Goal: Communication & Community: Answer question/provide support

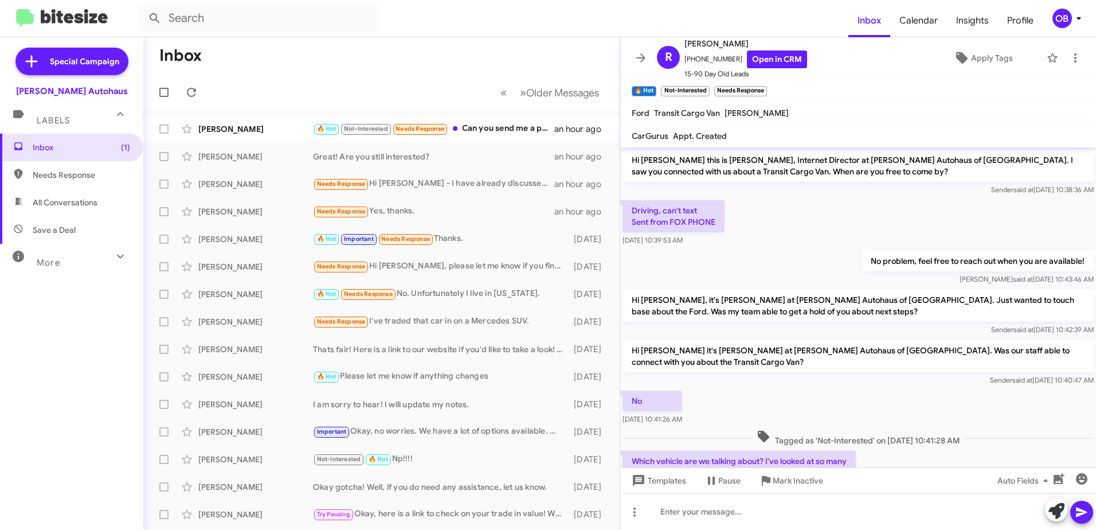
scroll to position [127, 0]
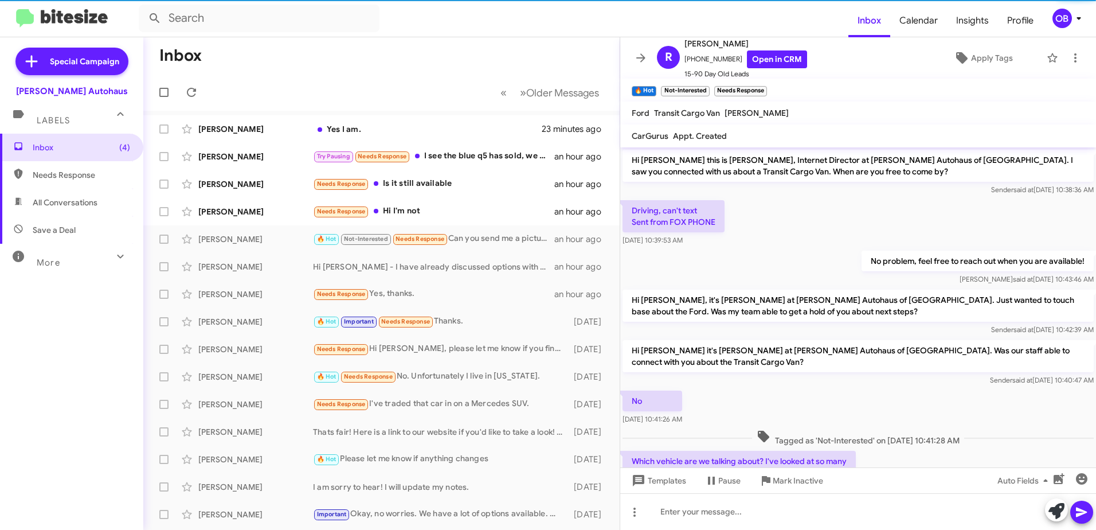
scroll to position [104, 0]
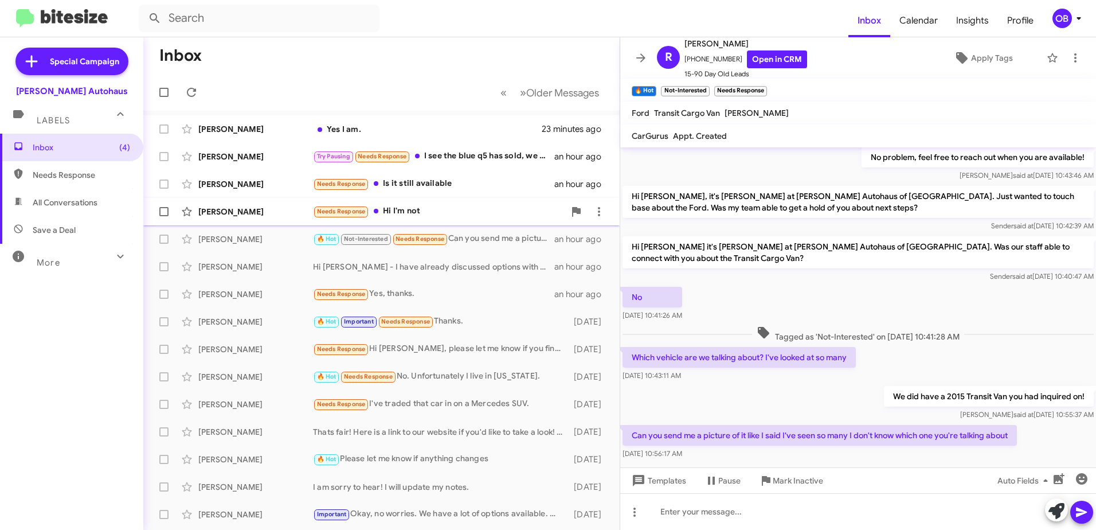
click at [457, 207] on div "Needs Response Hi I'm not" at bounding box center [439, 211] width 252 height 13
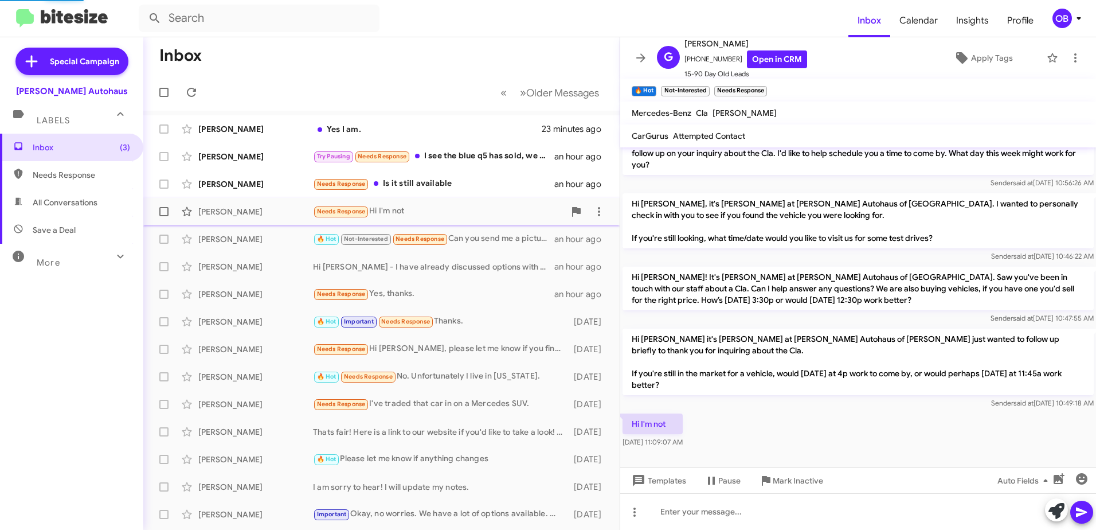
scroll to position [57, 0]
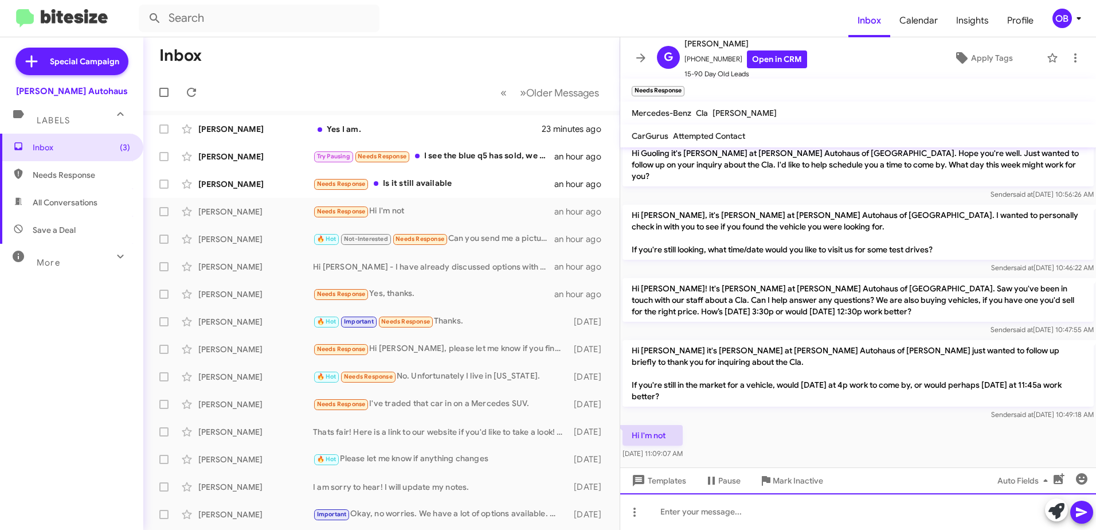
click at [734, 517] on div at bounding box center [858, 511] width 476 height 37
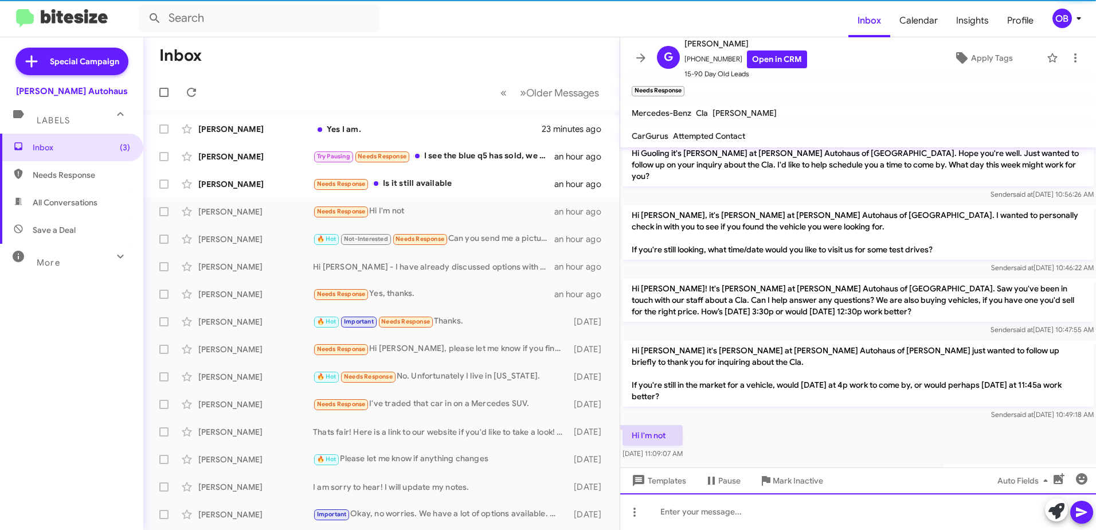
scroll to position [99, 0]
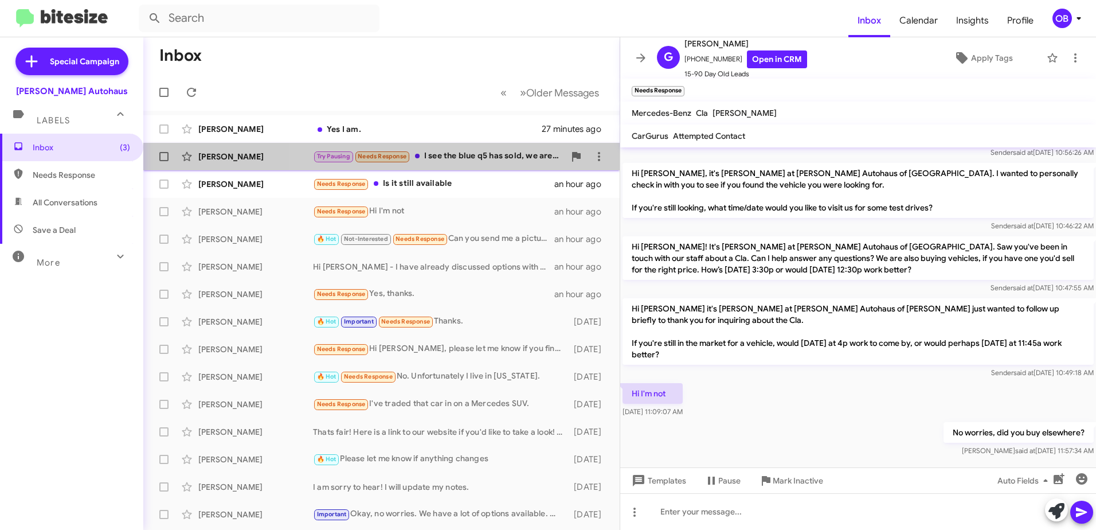
click at [447, 162] on div "Try Pausing Needs Response I see the blue q5 has sold, we are in a holding patt…" at bounding box center [439, 156] width 252 height 13
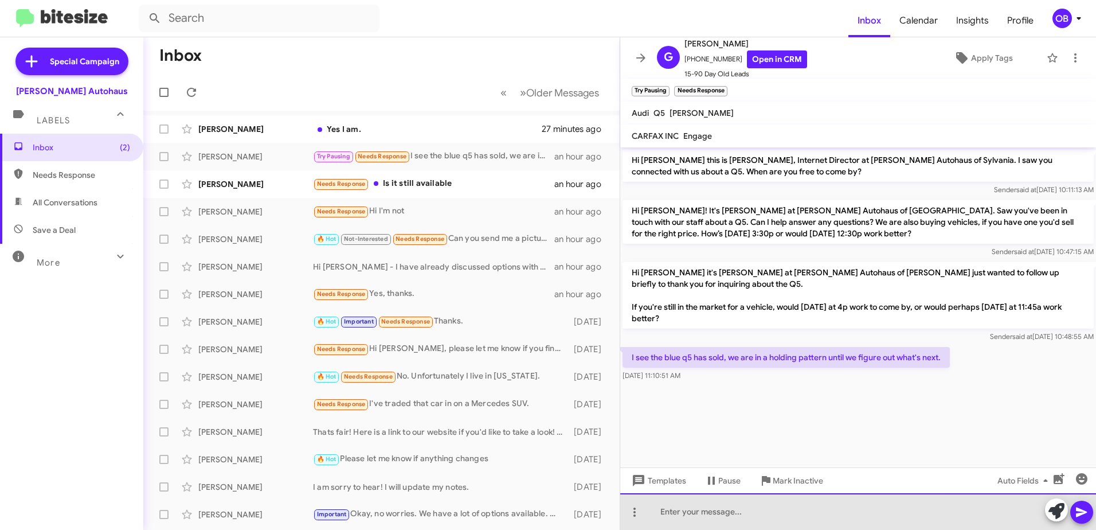
click at [728, 514] on div at bounding box center [858, 511] width 476 height 37
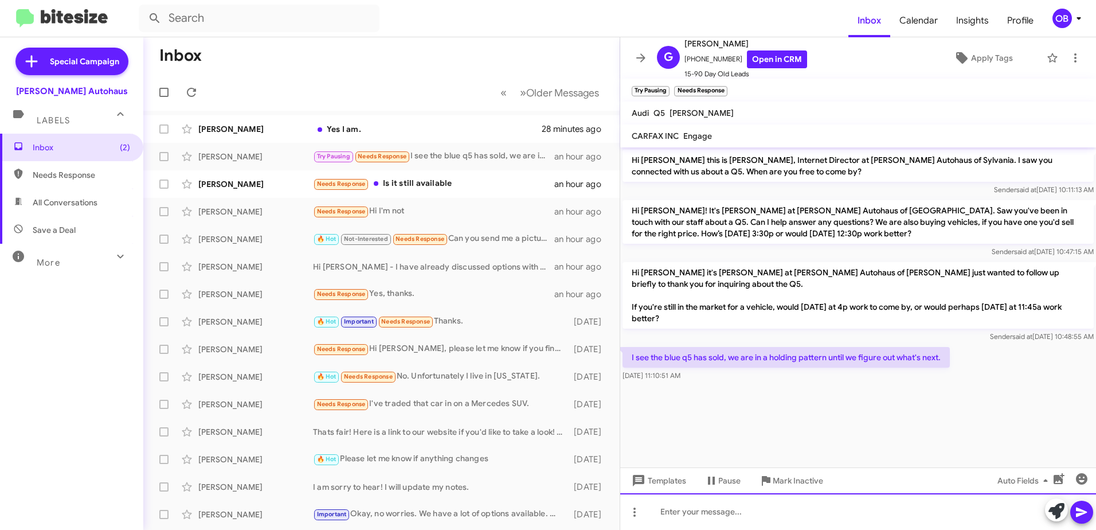
click at [756, 518] on div at bounding box center [858, 511] width 476 height 37
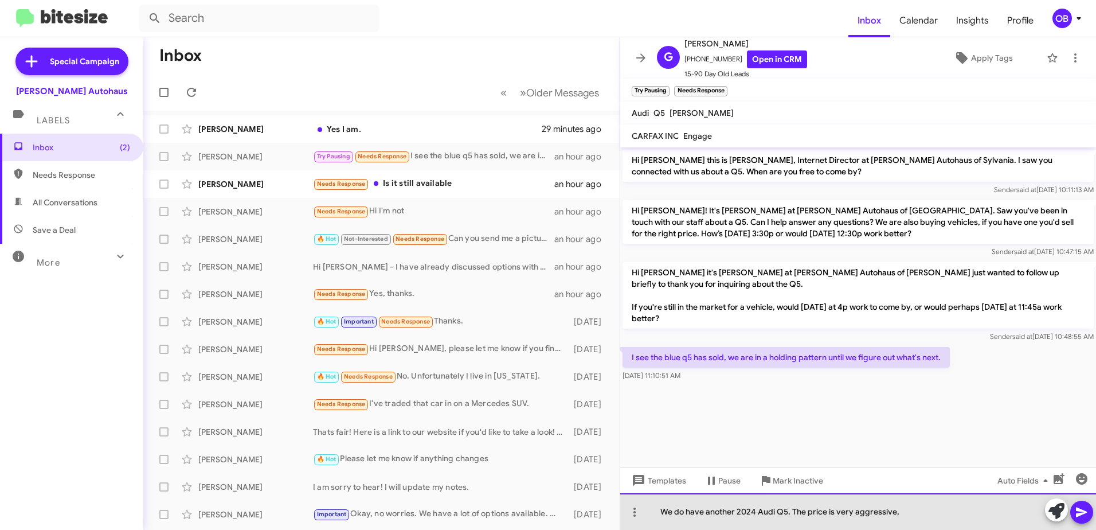
drag, startPoint x: 906, startPoint y: 517, endPoint x: 792, endPoint y: 508, distance: 114.4
click at [792, 508] on div "We do have another 2024 Audi Q5. The price is very aggressive," at bounding box center [858, 511] width 476 height 37
click at [736, 507] on div "We do have another 2024 Audi Q5. Were you only looking at the 2025?" at bounding box center [858, 511] width 476 height 37
click at [950, 513] on div "We do have another blue 2024 Audi Q5. Were you only looking at the 2025?" at bounding box center [858, 511] width 476 height 37
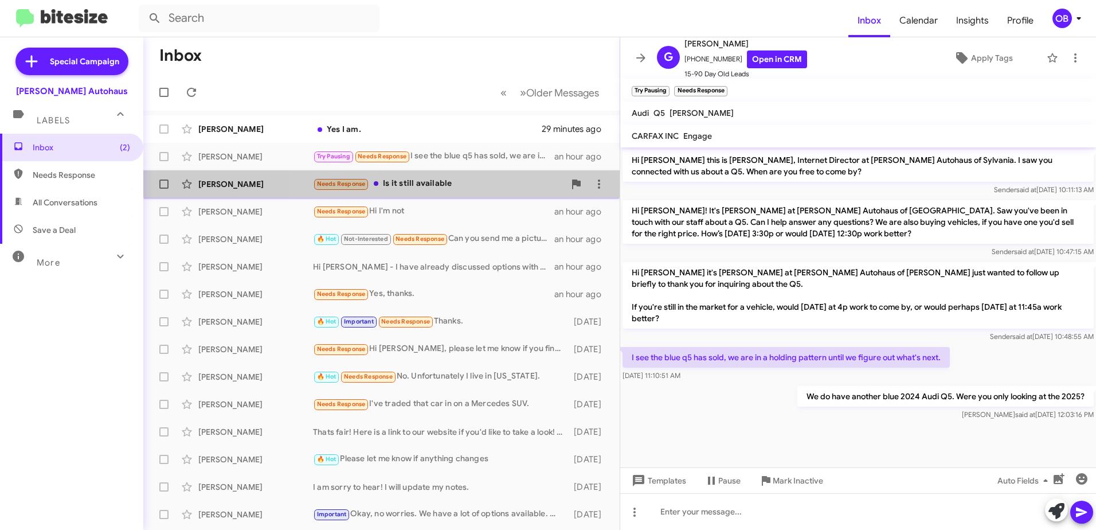
click at [494, 182] on div "Needs Response Is it still available" at bounding box center [439, 183] width 252 height 13
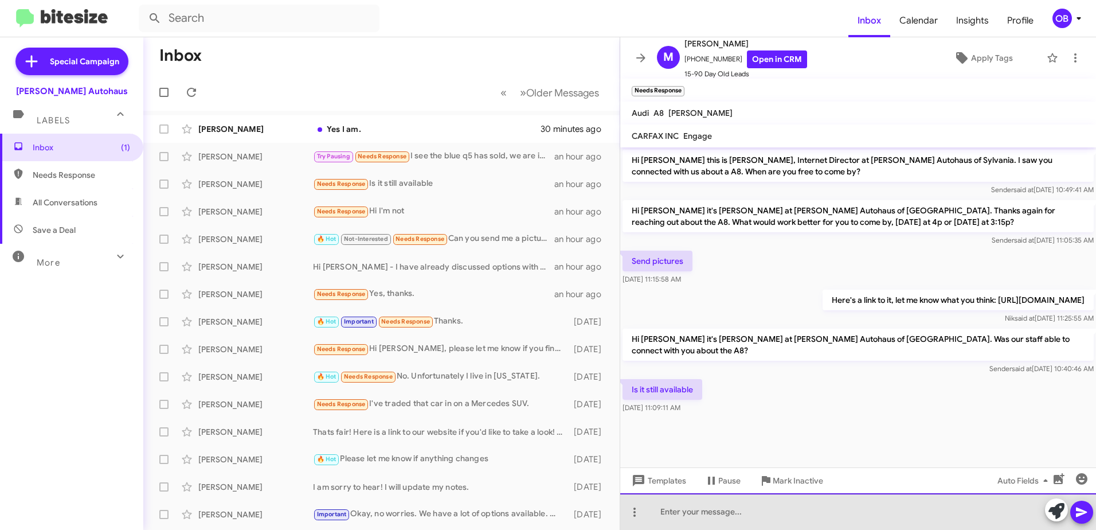
click at [703, 509] on div at bounding box center [858, 511] width 476 height 37
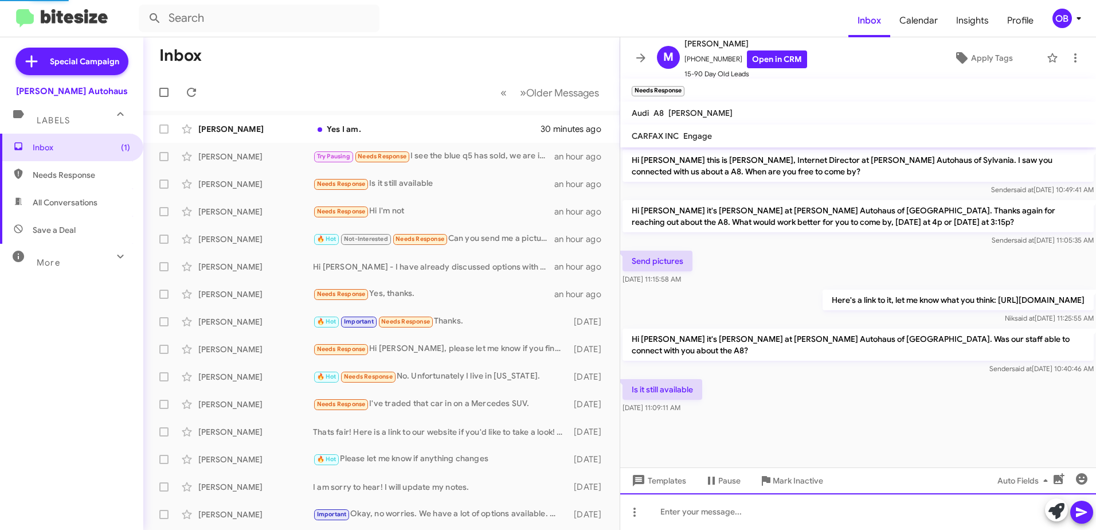
scroll to position [7, 0]
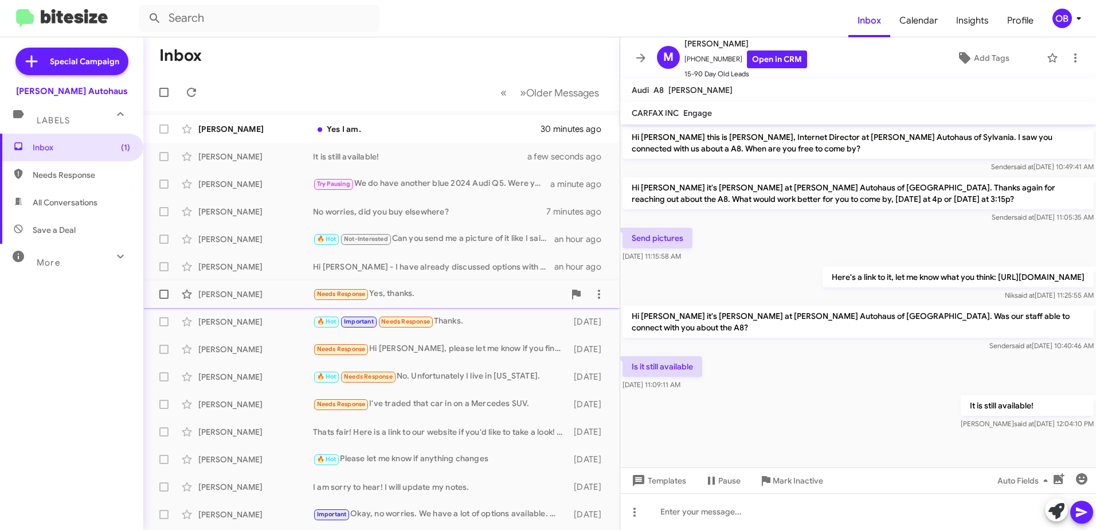
click at [498, 295] on div "Needs Response Yes, thanks." at bounding box center [439, 293] width 252 height 13
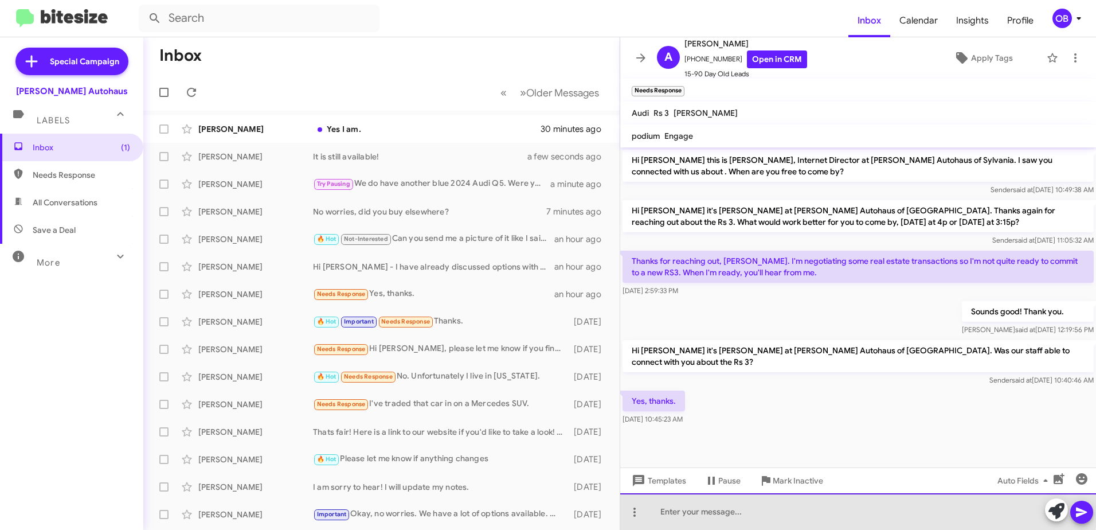
click at [754, 507] on div at bounding box center [858, 511] width 476 height 37
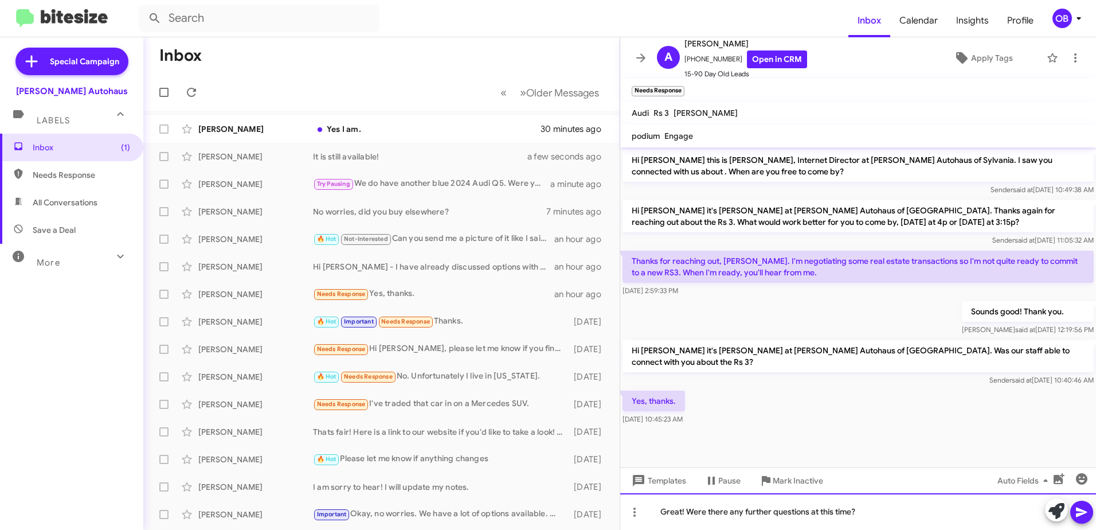
click at [907, 508] on div "Great! Were there any further questions at this time?" at bounding box center [858, 511] width 476 height 37
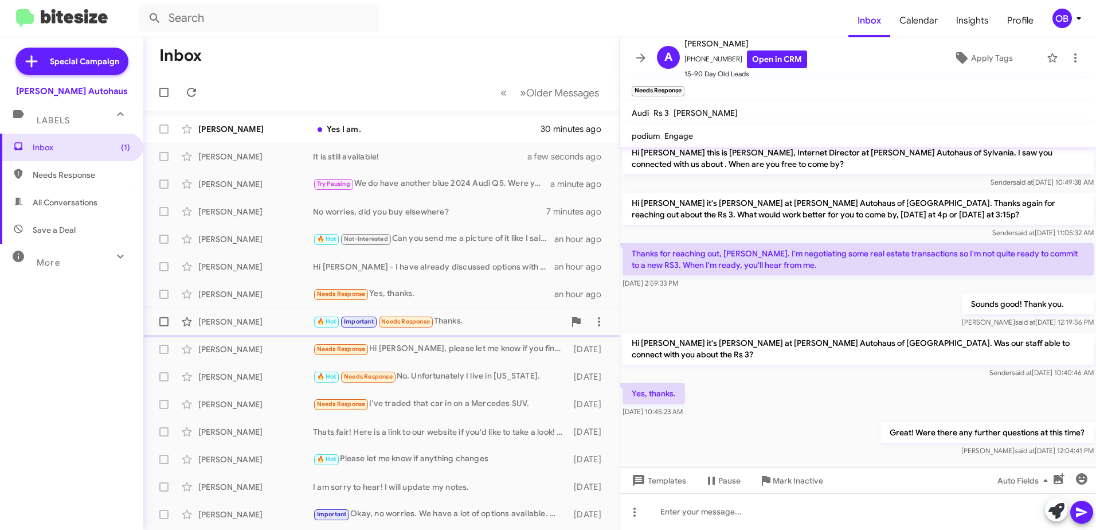
click at [469, 325] on div "🔥 Hot Important Needs Response Thanks." at bounding box center [439, 321] width 252 height 13
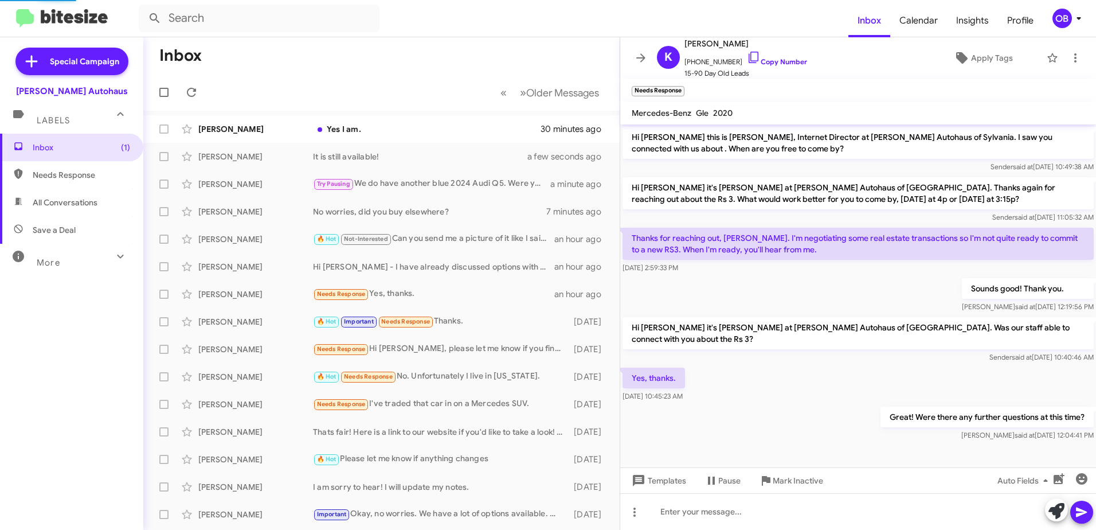
scroll to position [438, 0]
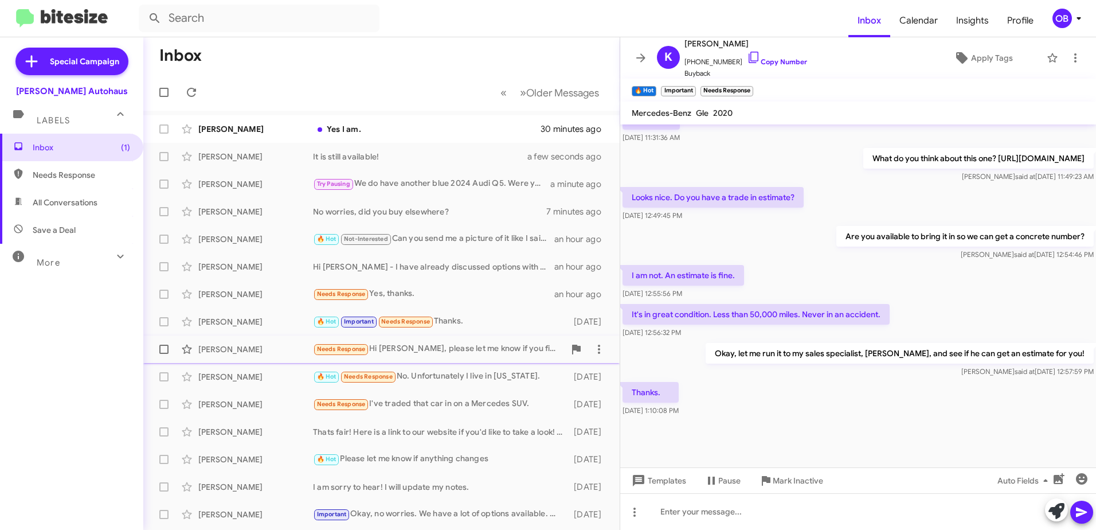
click at [459, 357] on div "Prasad Pabbati Needs Response Hi Aubrey, please let me know if you find car wit…" at bounding box center [382, 349] width 458 height 23
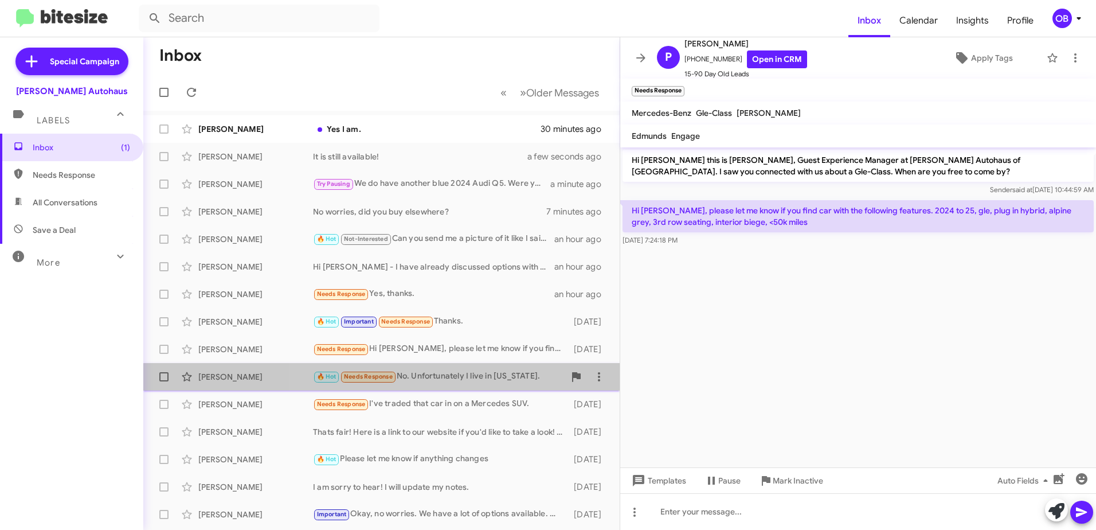
click at [418, 381] on div "🔥 Hot Needs Response No. Unfortunately I live in California." at bounding box center [439, 376] width 252 height 13
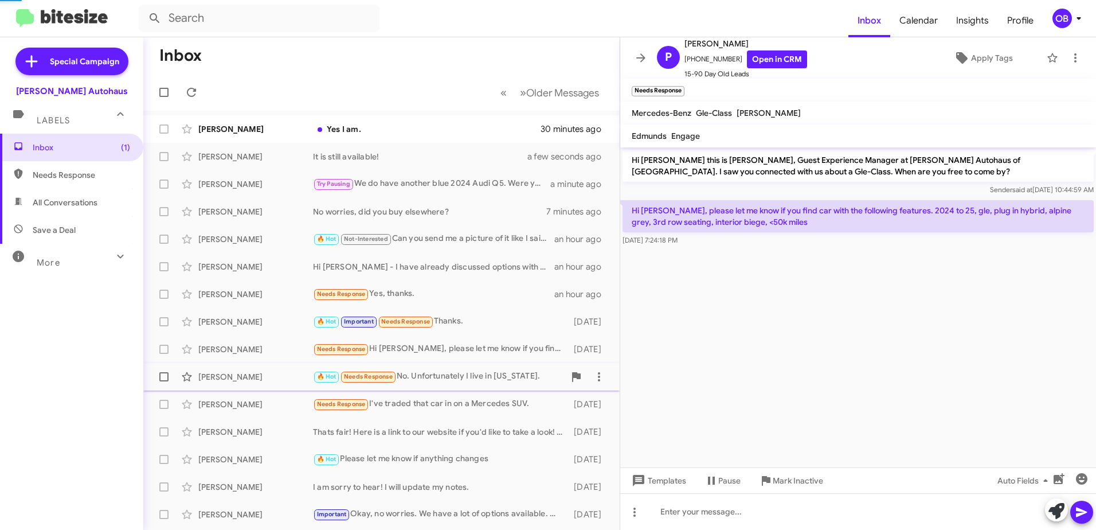
scroll to position [7, 0]
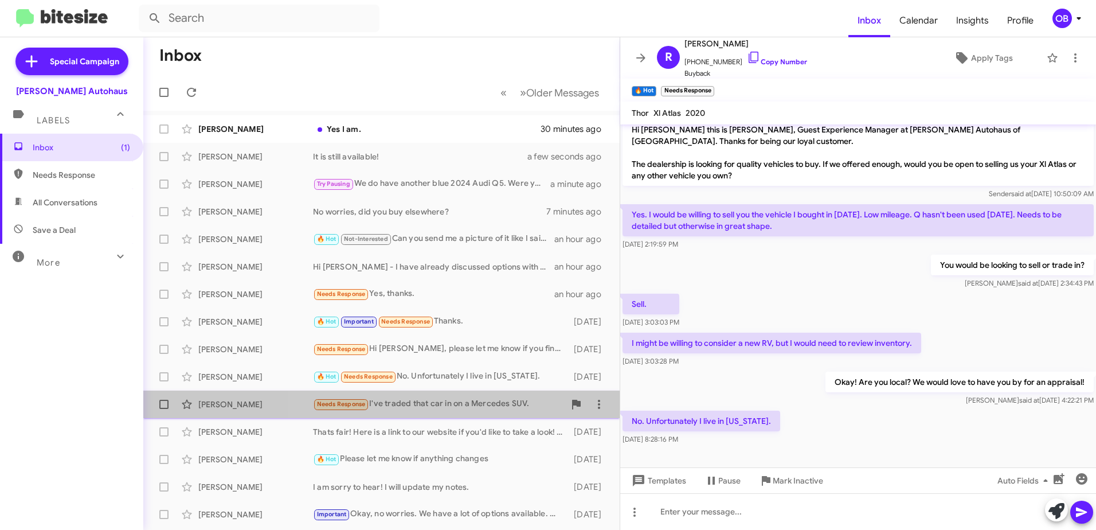
click at [423, 415] on div "James Schladetsch Needs Response I've traded that car in on a Mercedes SUV. 5 d…" at bounding box center [382, 404] width 458 height 23
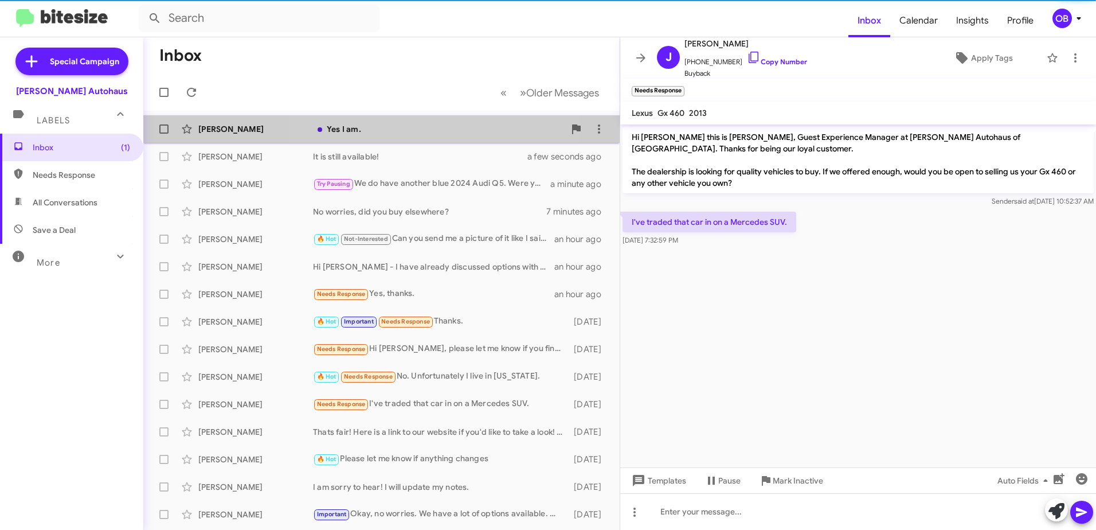
click at [397, 126] on div "Yes I am." at bounding box center [439, 128] width 252 height 11
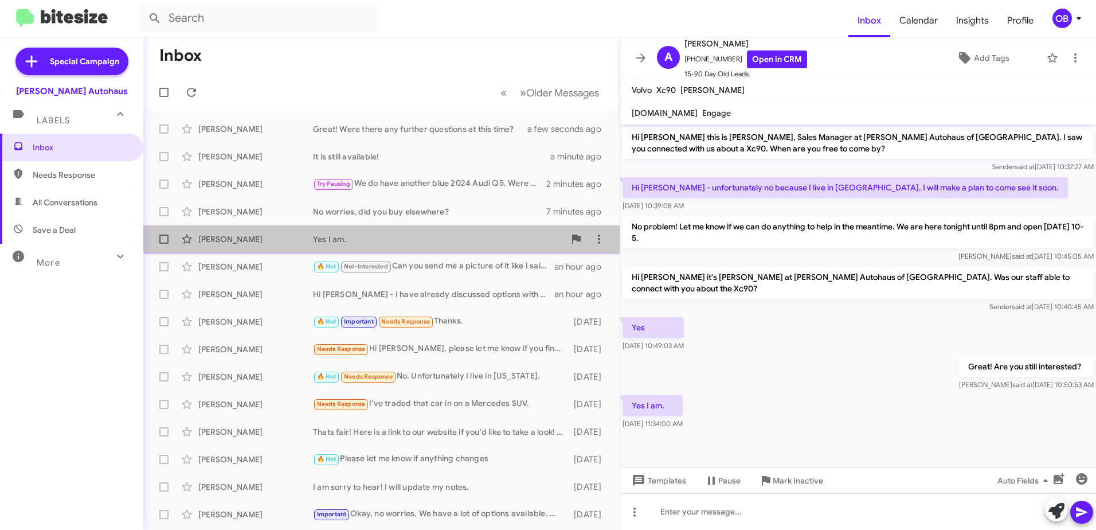
click at [393, 235] on div "Yes I am." at bounding box center [439, 238] width 252 height 11
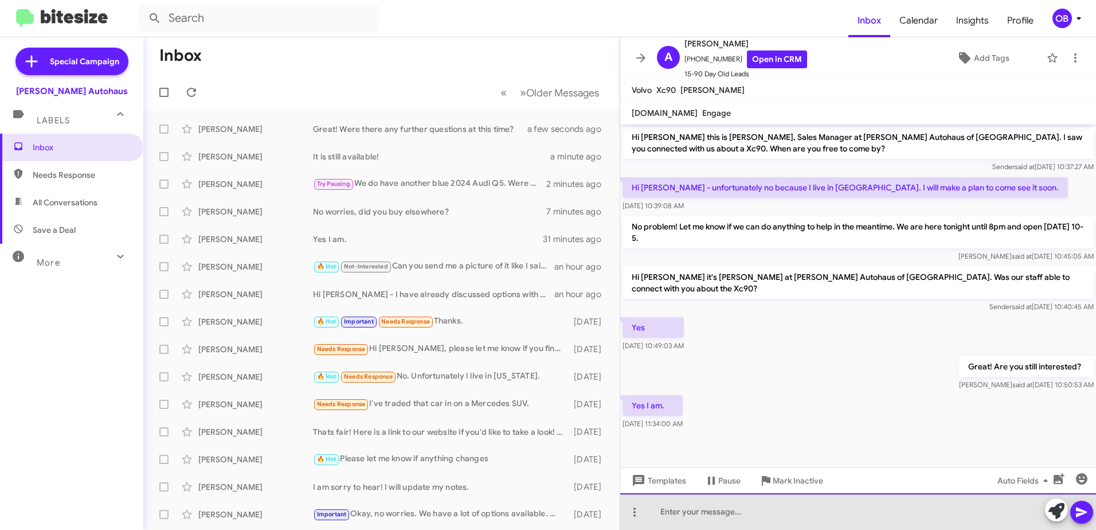
click at [744, 507] on div at bounding box center [858, 511] width 476 height 37
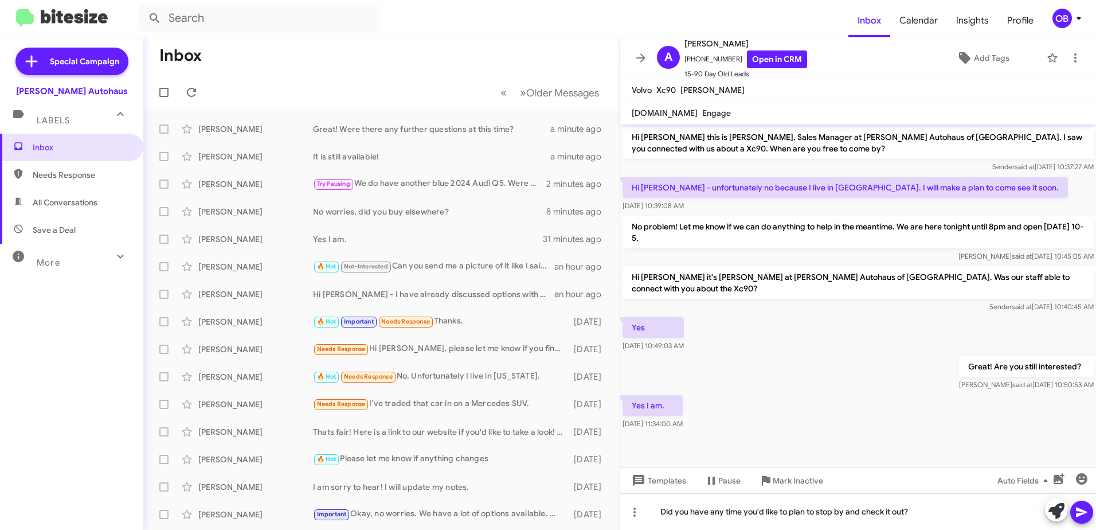
click at [1081, 511] on icon at bounding box center [1081, 512] width 11 height 10
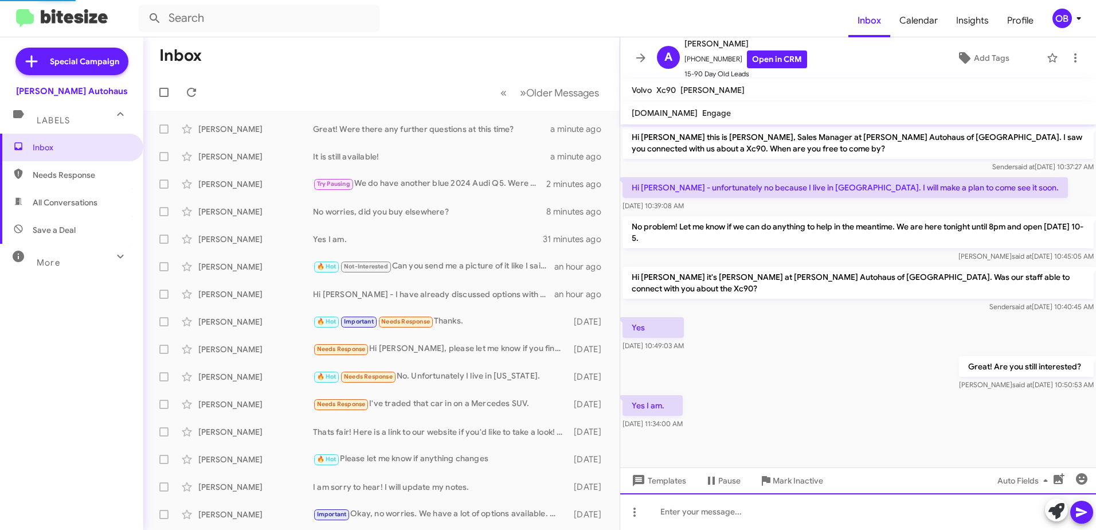
scroll to position [15, 0]
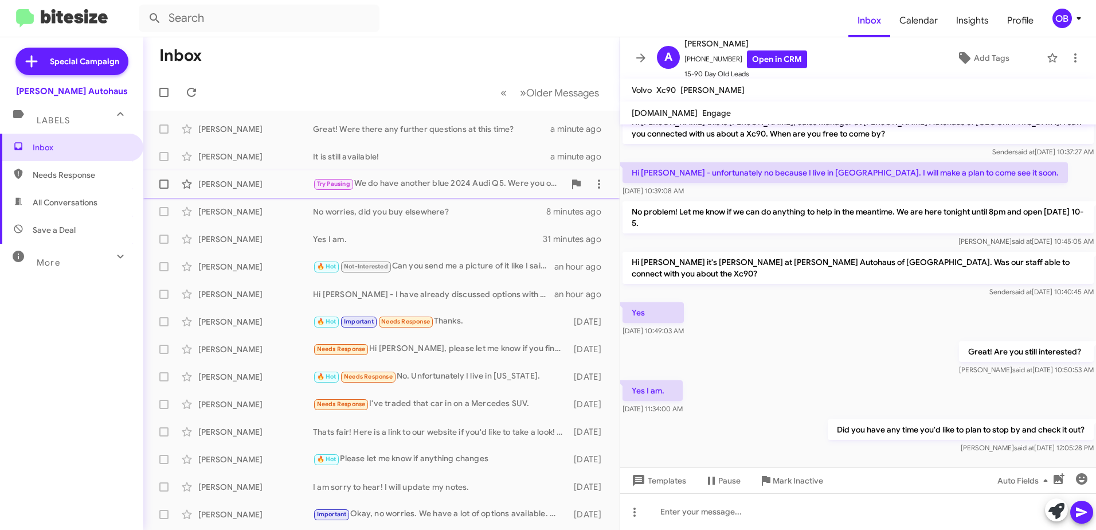
click at [382, 192] on div "George Barclay Try Pausing We do have another blue 2024 Audi Q5. Were you only …" at bounding box center [382, 184] width 458 height 23
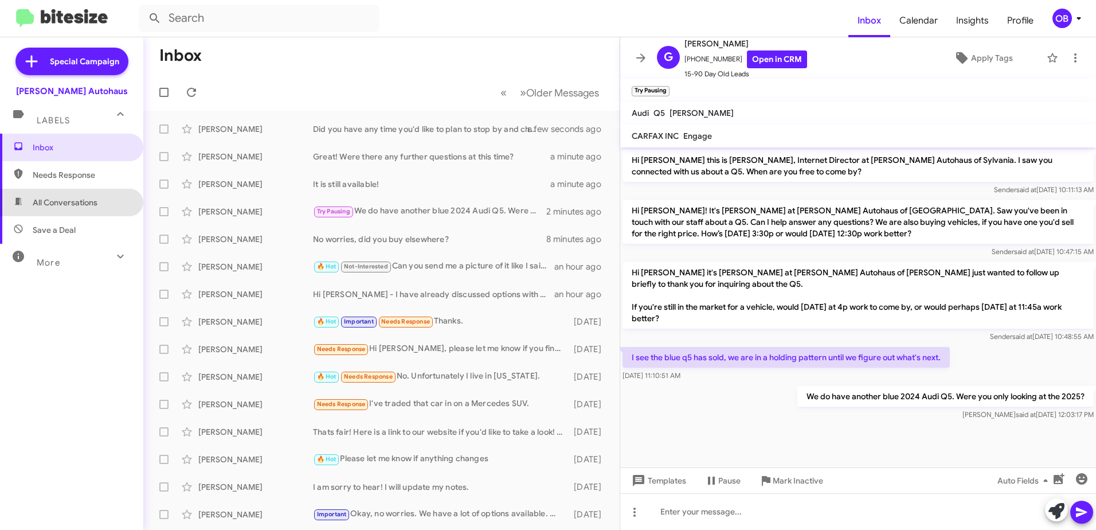
click at [75, 197] on span "All Conversations" at bounding box center [65, 202] width 65 height 11
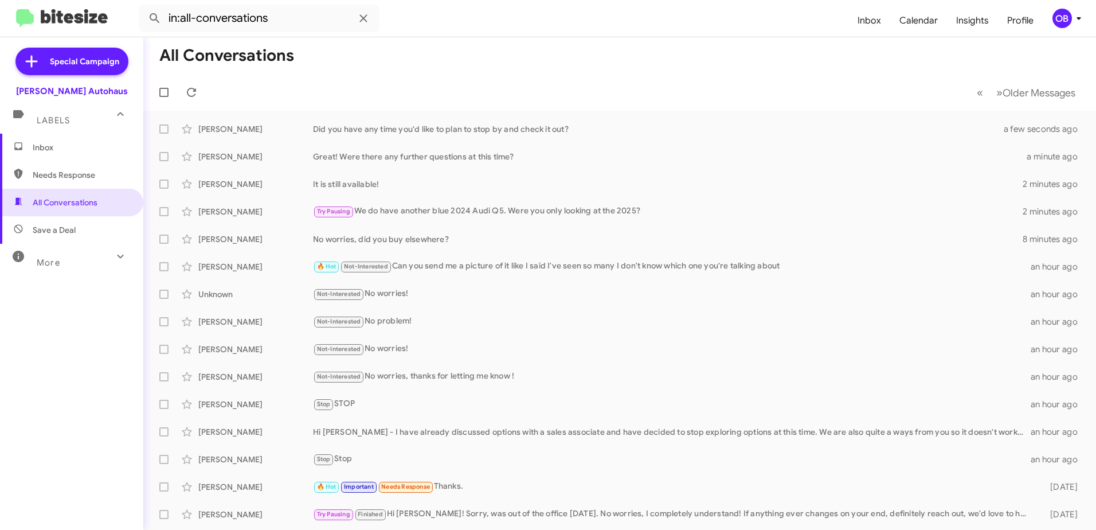
click at [46, 247] on div "More" at bounding box center [60, 257] width 102 height 21
click at [68, 233] on span "Save a Deal" at bounding box center [54, 229] width 43 height 11
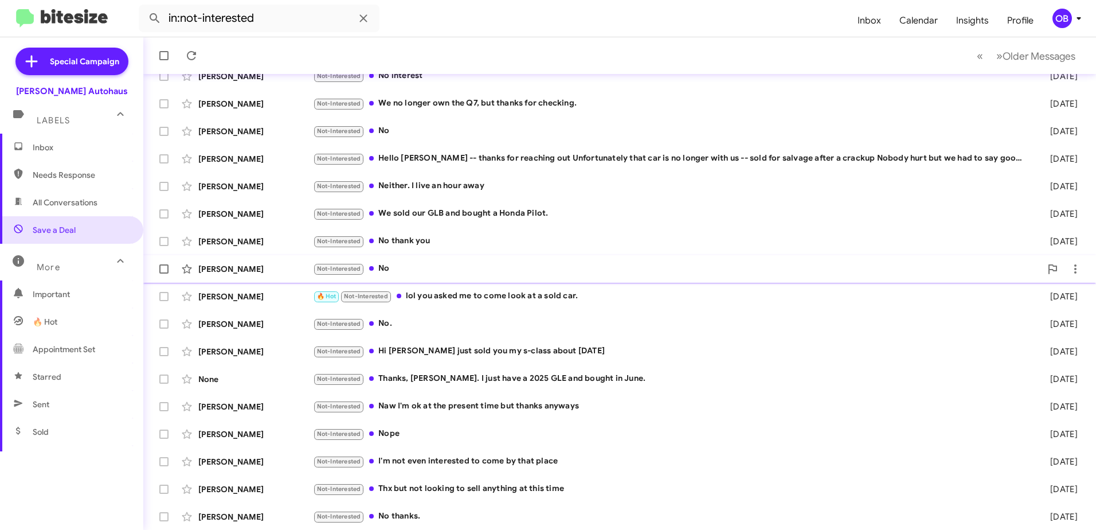
scroll to position [136, 0]
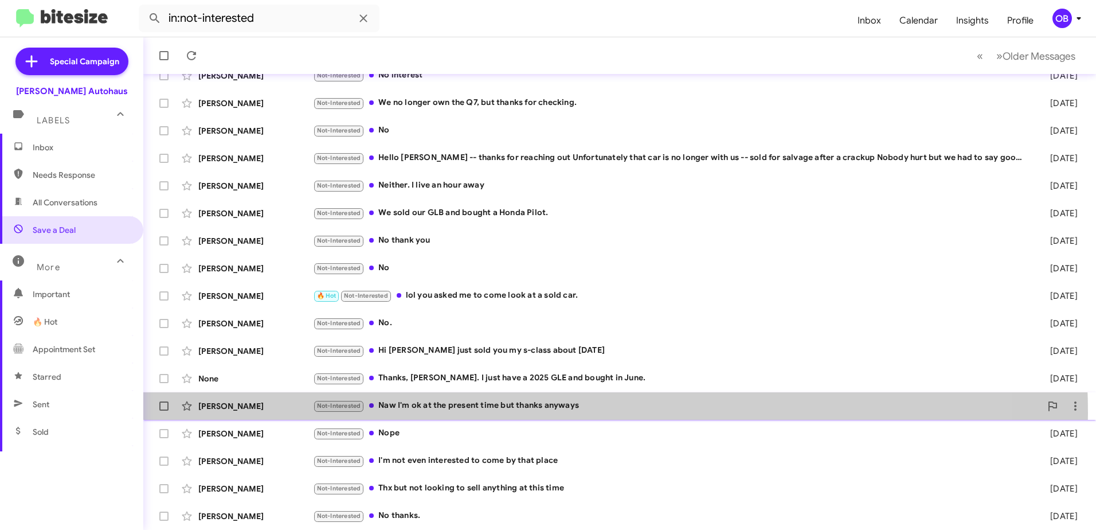
click at [540, 413] on div "[PERSON_NAME] Not-Interested Naw I'm ok at the present time but thanks anyways …" at bounding box center [620, 406] width 935 height 23
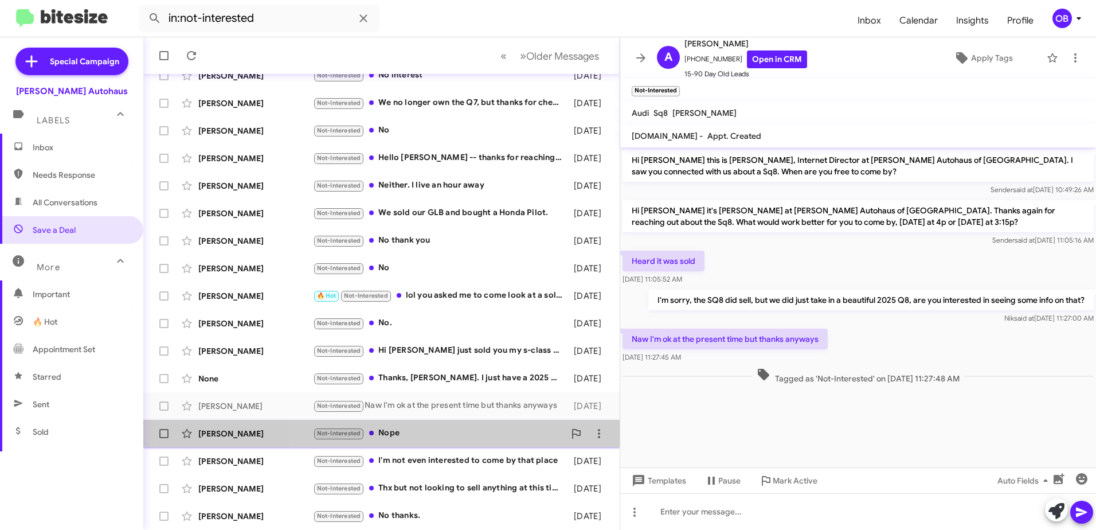
click at [502, 438] on div "Not-Interested Nope" at bounding box center [439, 433] width 252 height 13
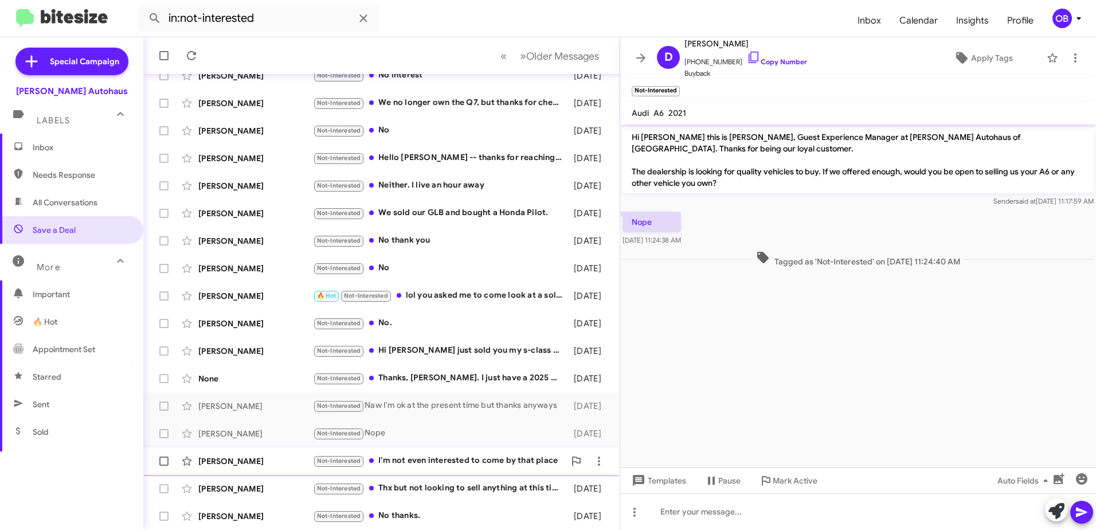
click at [503, 456] on div "Not-Interested I'm not even interested to come by that place" at bounding box center [439, 460] width 252 height 13
click at [516, 479] on div "Todd Doyle Not-Interested Thx but not looking to sell anything at this time 18 …" at bounding box center [382, 488] width 458 height 23
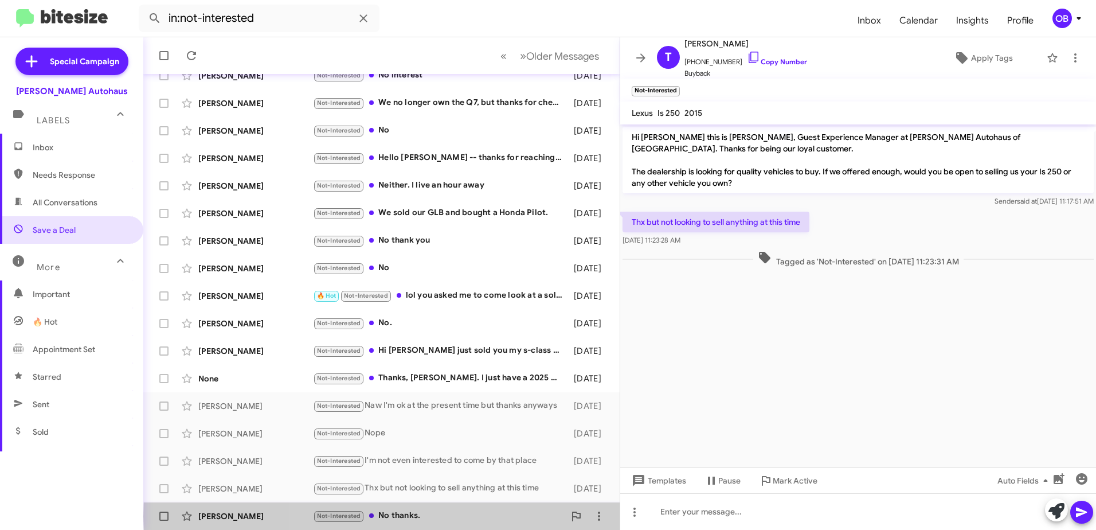
click at [483, 516] on div "Not-Interested No thanks." at bounding box center [439, 515] width 252 height 13
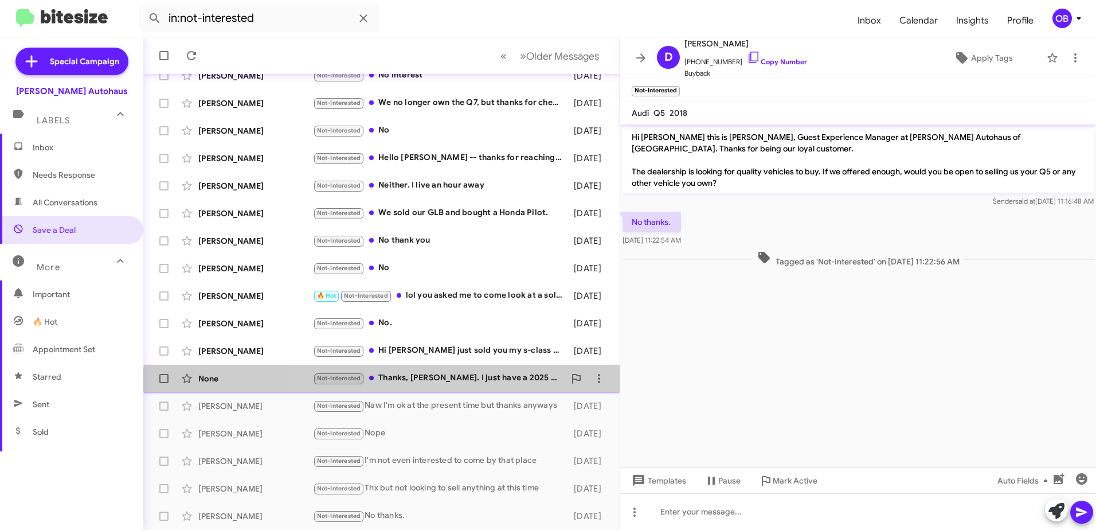
click at [471, 388] on div "None Not-Interested Thanks, Aubrey. I just have a 2025 GLE and bought in June. …" at bounding box center [382, 378] width 458 height 23
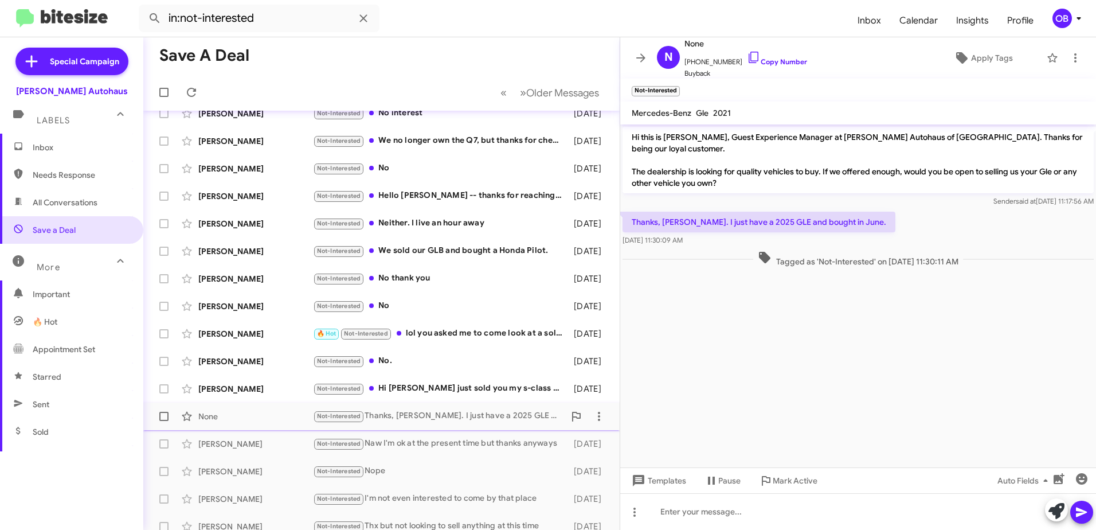
scroll to position [79, 0]
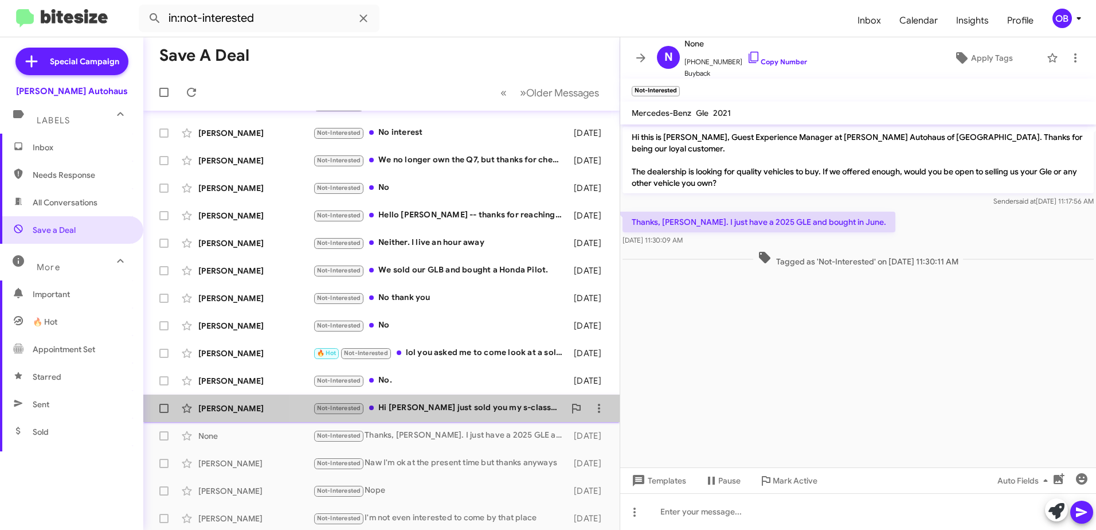
click at [480, 414] on div "Not-Interested Hi Aubrey I just sold you my s-class about 2 months ago" at bounding box center [439, 407] width 252 height 13
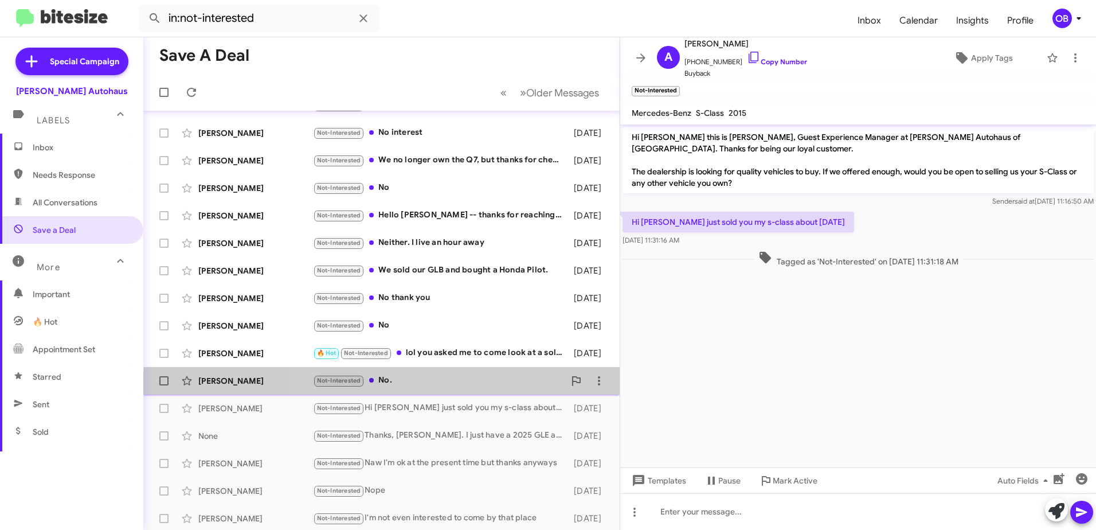
click at [478, 391] on div "Susan Henne Not-Interested No. 18 days ago" at bounding box center [382, 380] width 458 height 23
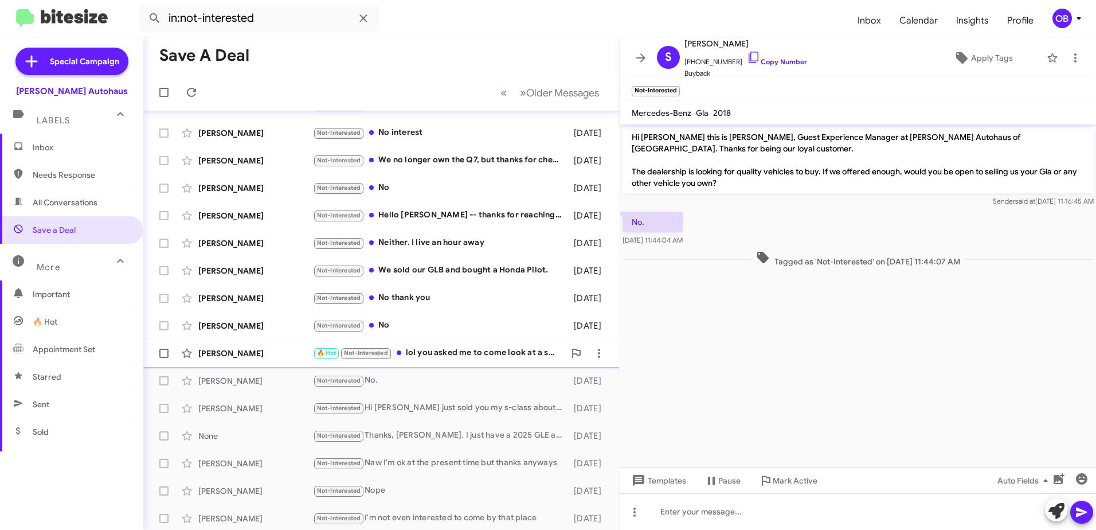
click at [481, 350] on div "🔥 Hot Not-Interested lol you asked me to come look at a sold car." at bounding box center [439, 352] width 252 height 13
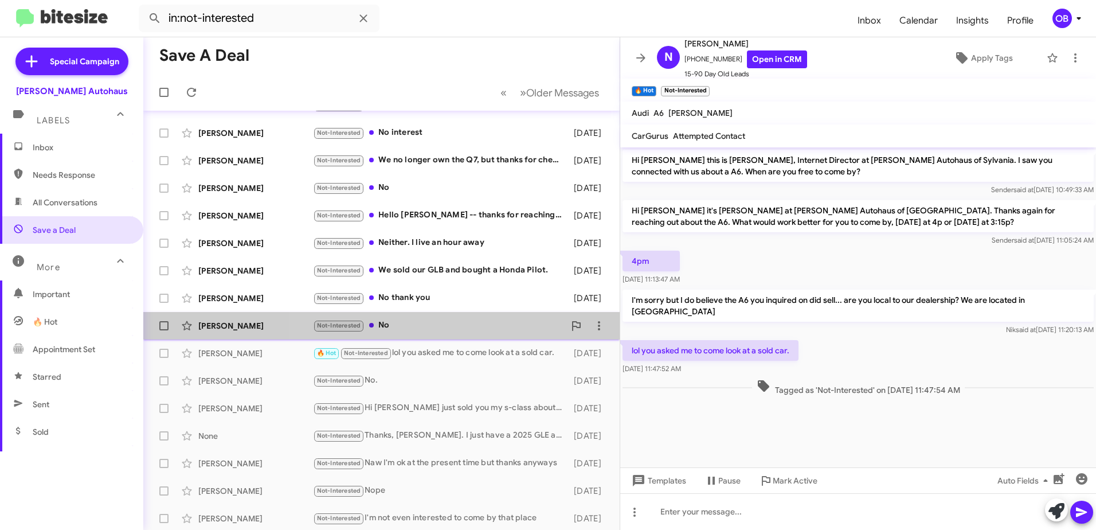
click at [420, 321] on div "Not-Interested No" at bounding box center [439, 325] width 252 height 13
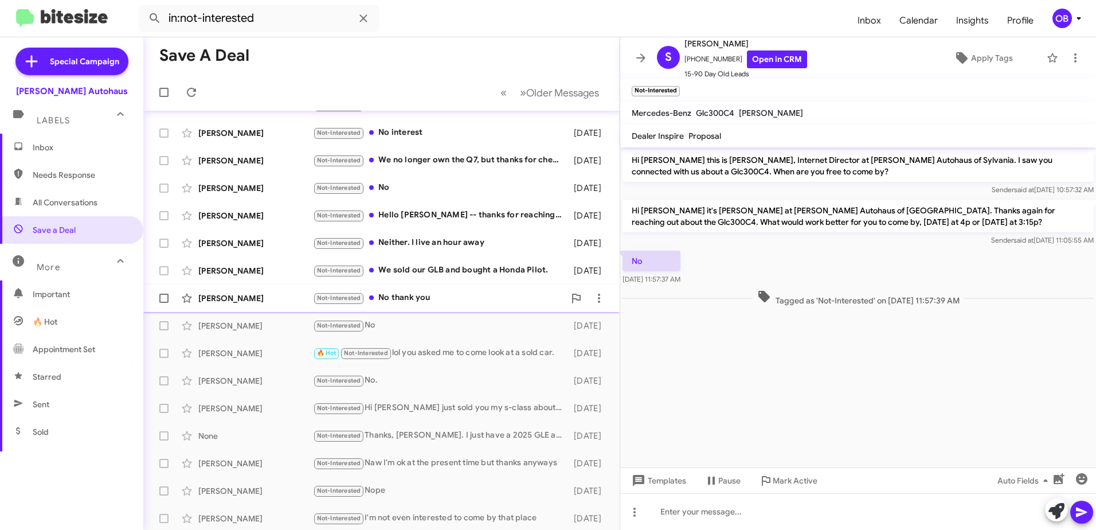
click at [414, 300] on div "Not-Interested No thank you" at bounding box center [439, 297] width 252 height 13
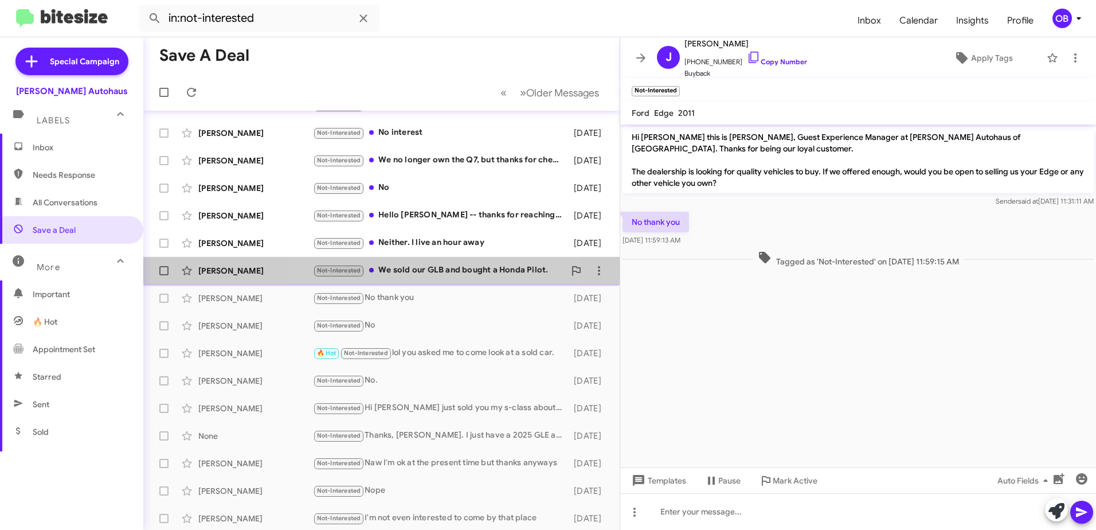
click at [417, 271] on div "Not-Interested We sold our GLB and bought a Honda Pilot." at bounding box center [439, 270] width 252 height 13
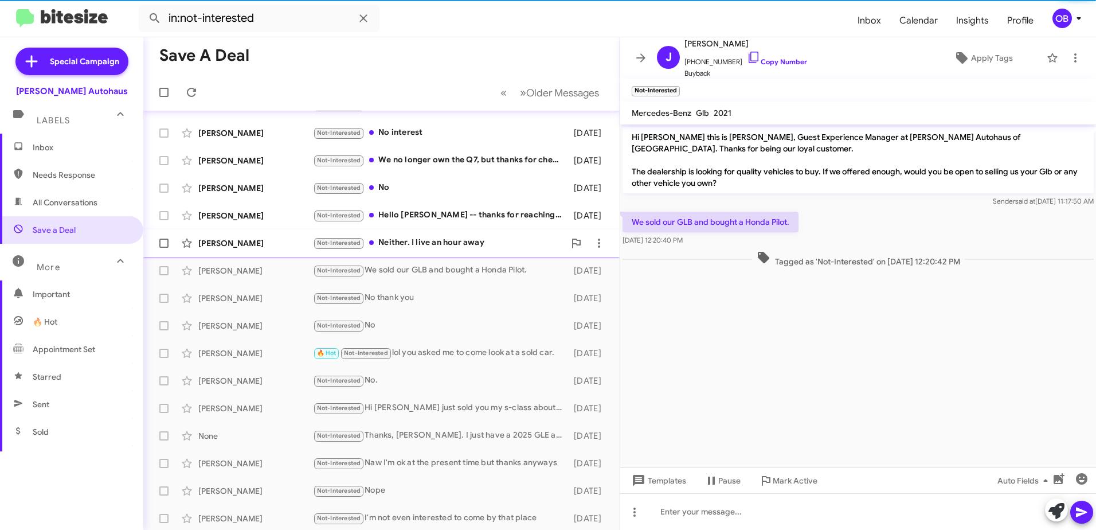
click at [424, 236] on div "Nancy Shear Not-Interested Neither. I live an hour away 18 days ago" at bounding box center [382, 243] width 458 height 23
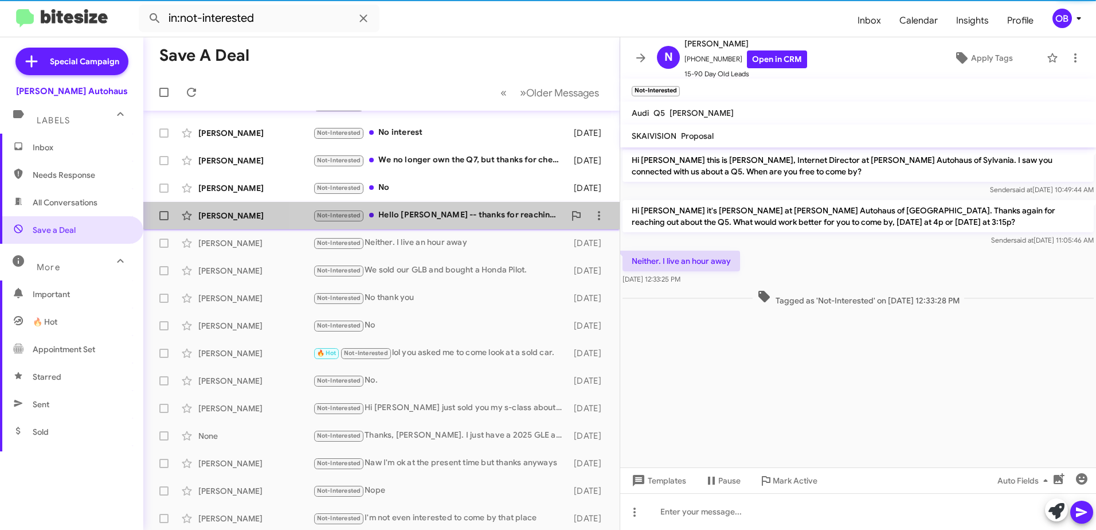
click at [430, 213] on div "Not-Interested Hello Aubrey -- thanks for reaching out Unfortunately that car i…" at bounding box center [439, 215] width 252 height 13
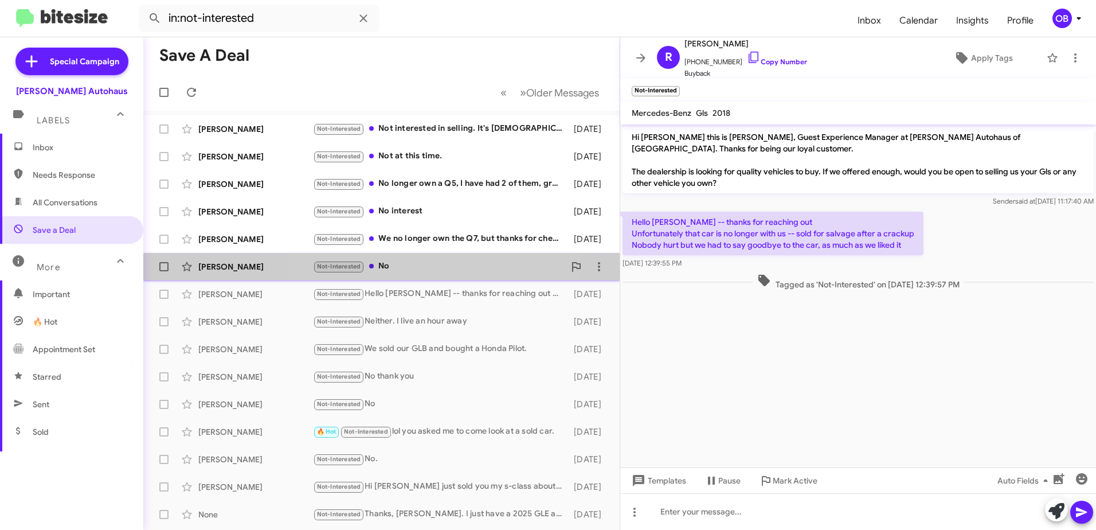
click at [403, 271] on div "Not-Interested No" at bounding box center [439, 266] width 252 height 13
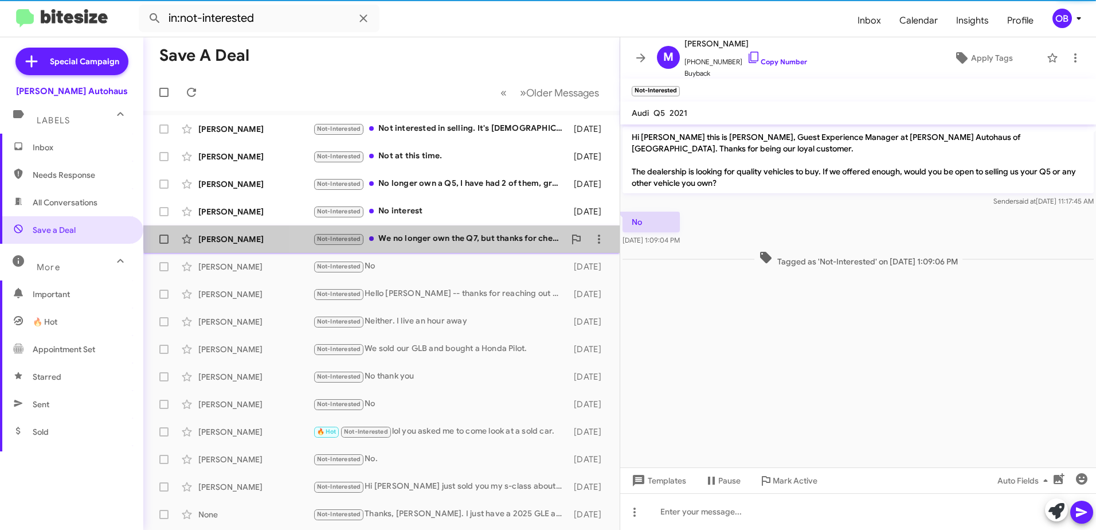
click at [413, 232] on div "Not-Interested We no longer own the Q7, but thanks for checking." at bounding box center [439, 238] width 252 height 13
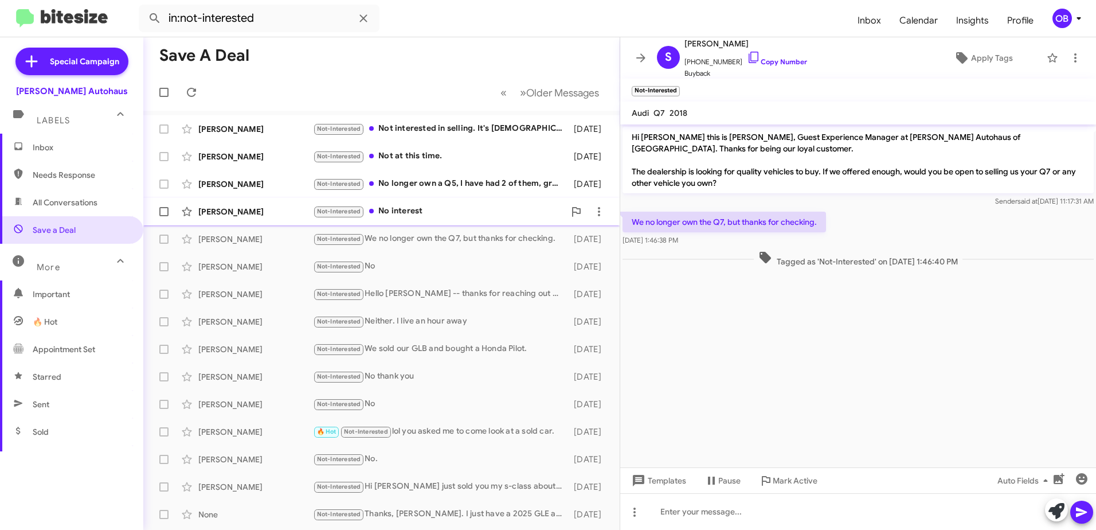
click at [448, 212] on div "Not-Interested No interest" at bounding box center [439, 211] width 252 height 13
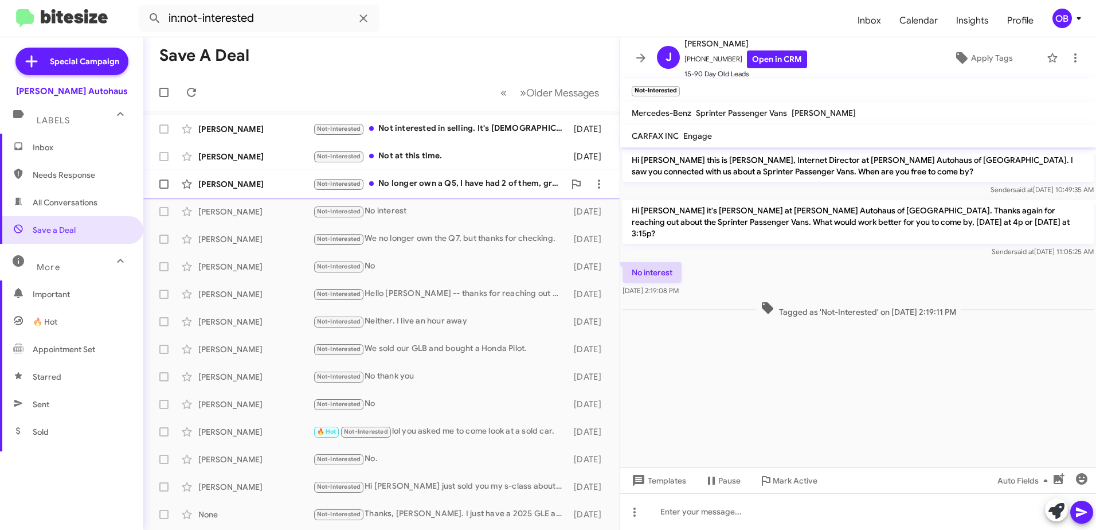
click at [454, 192] on div "Kenneth Dershaw Not-Interested No longer own a Q5, I have had 2 of them, great …" at bounding box center [382, 184] width 458 height 23
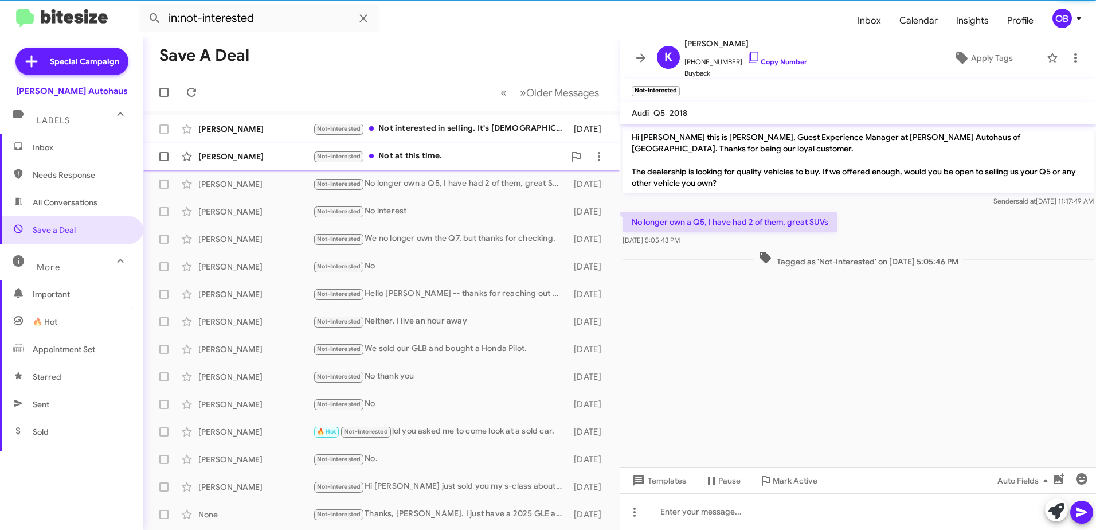
click at [455, 167] on div "Phillip Covell Not-Interested Not at this time. 18 days ago" at bounding box center [382, 156] width 458 height 23
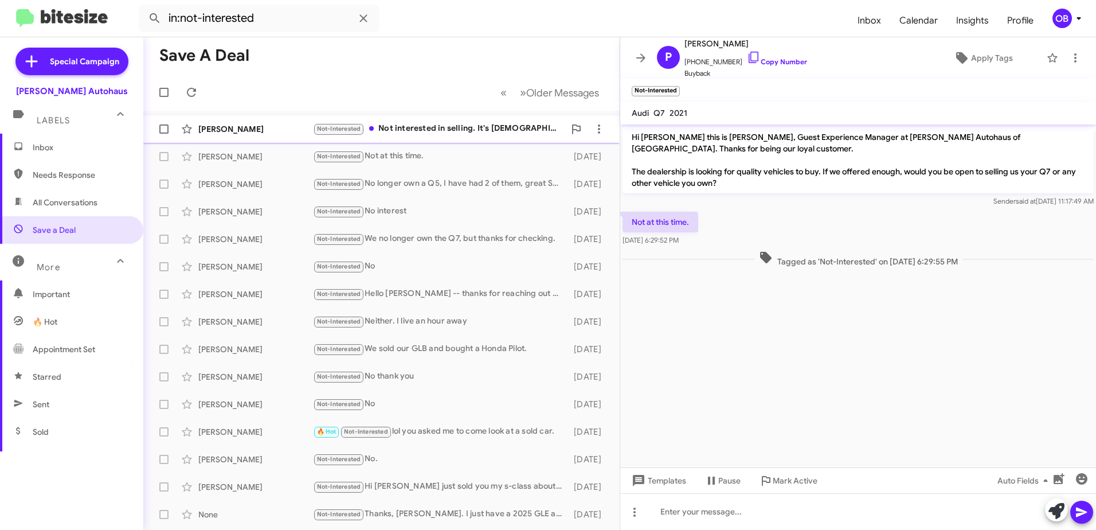
click at [463, 140] on div "Donald Mcintyre Not-Interested Not interested in selling. It's 4 years old and …" at bounding box center [382, 129] width 458 height 23
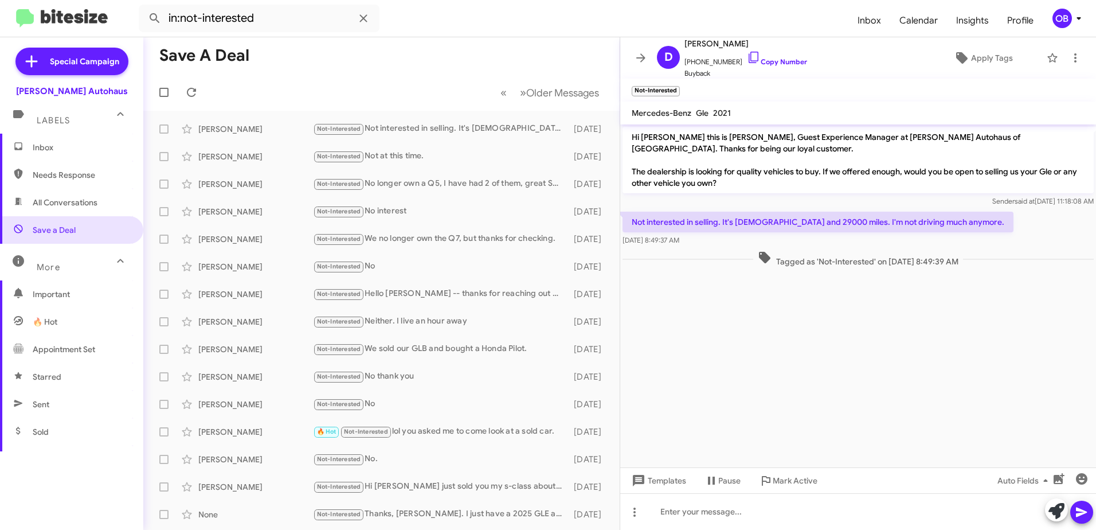
click at [69, 204] on span "All Conversations" at bounding box center [65, 202] width 65 height 11
type input "in:all-conversations"
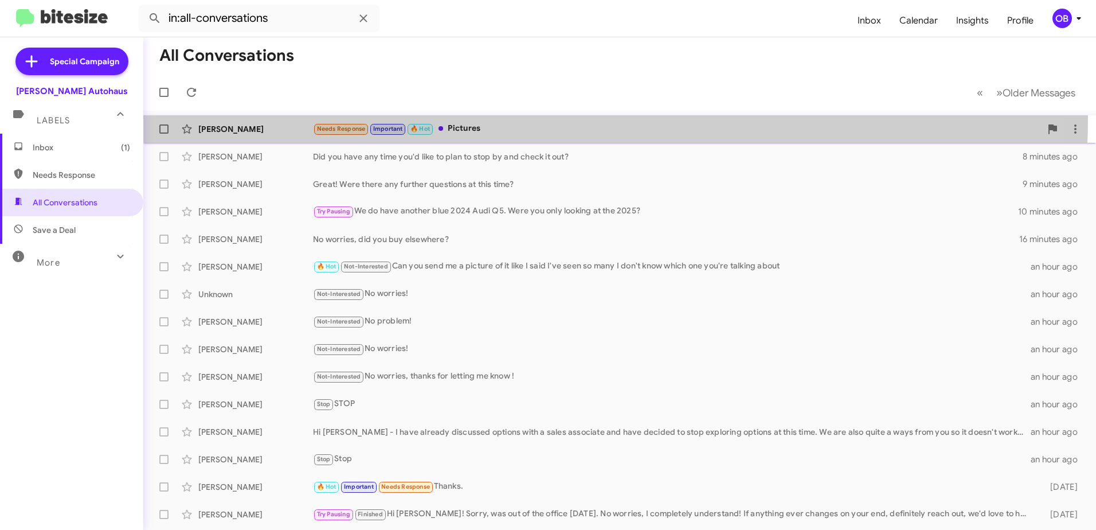
click at [494, 118] on div "[PERSON_NAME] Needs Response Important 🔥 Hot Pictures 2 minutes ago" at bounding box center [620, 129] width 935 height 23
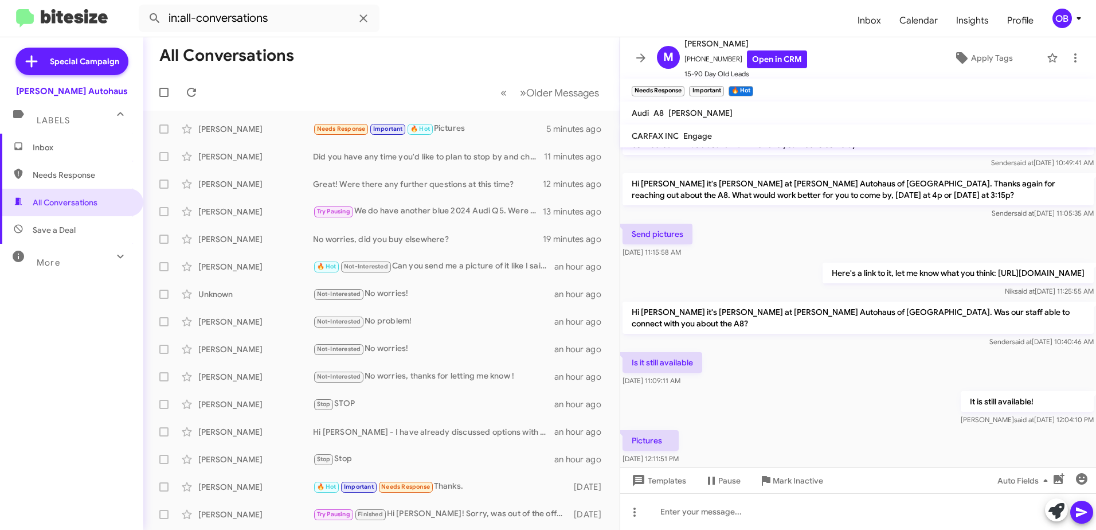
scroll to position [49, 0]
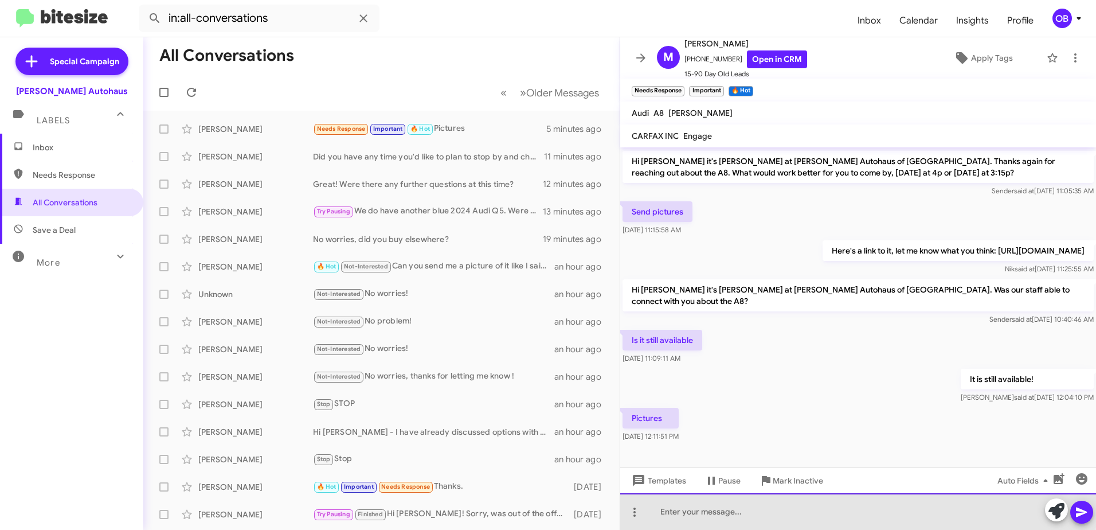
click at [684, 506] on div at bounding box center [858, 511] width 476 height 37
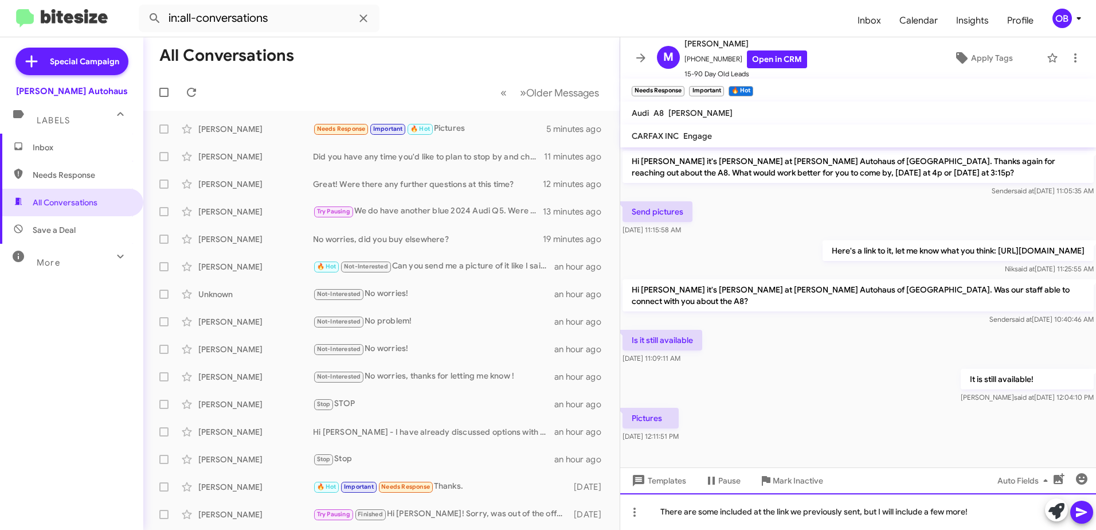
click at [980, 513] on div "There are some included at the link we previously sent, but I will include a fe…" at bounding box center [858, 511] width 476 height 37
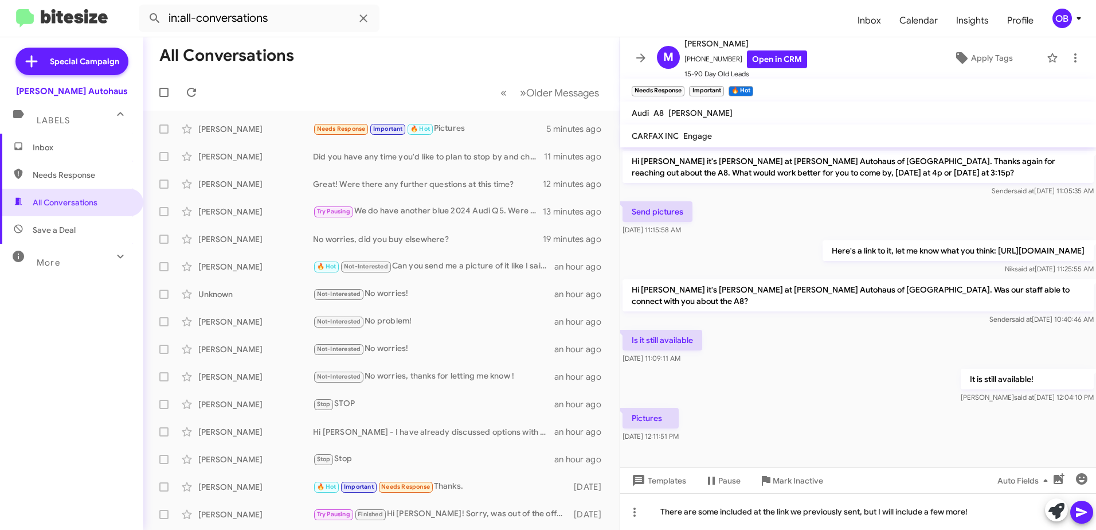
click at [1087, 508] on icon at bounding box center [1082, 512] width 14 height 14
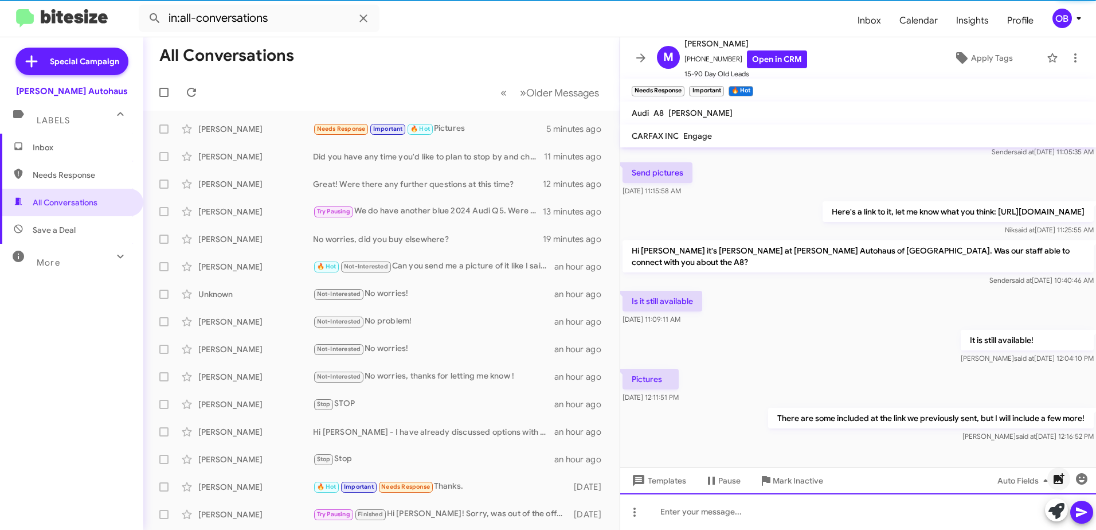
scroll to position [91, 0]
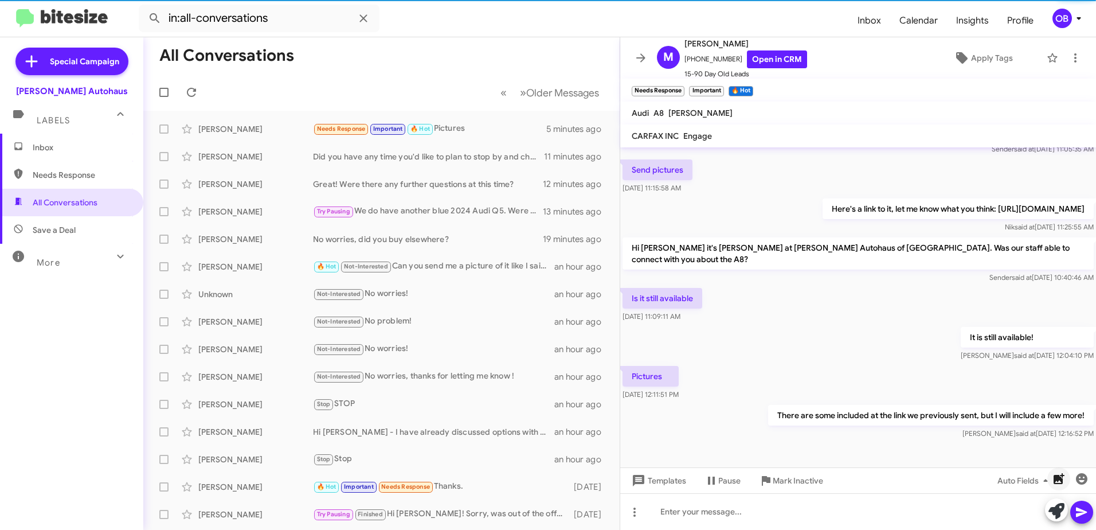
click at [1062, 483] on icon "button" at bounding box center [1059, 478] width 11 height 11
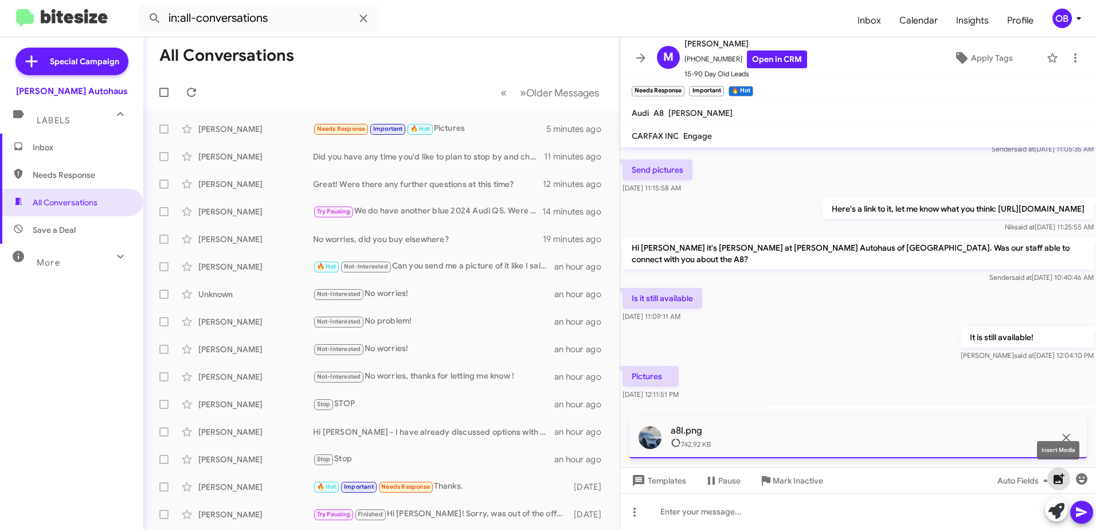
click at [1057, 481] on icon "button" at bounding box center [1059, 478] width 11 height 11
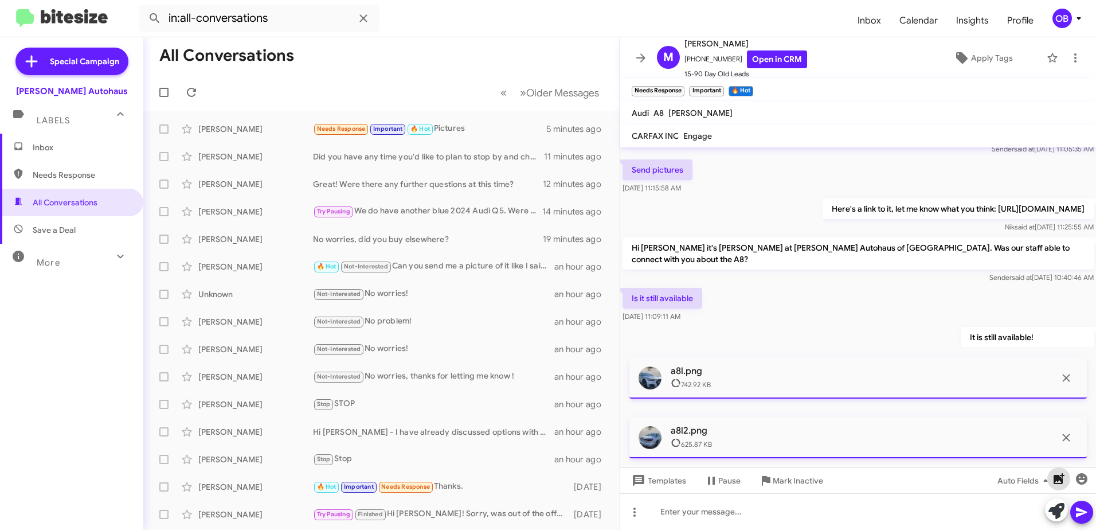
click at [1052, 473] on icon "button" at bounding box center [1059, 479] width 14 height 14
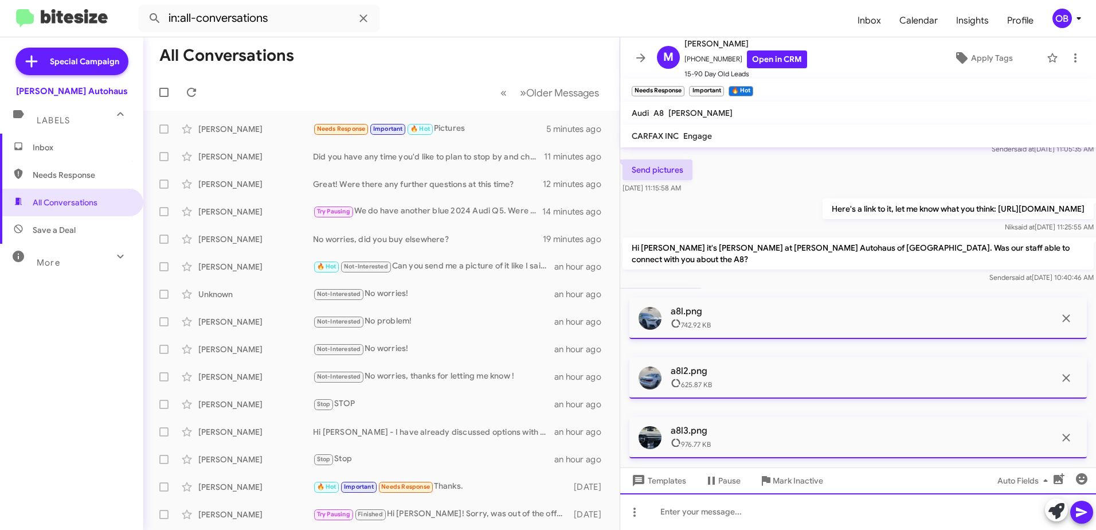
click at [672, 511] on div at bounding box center [858, 511] width 476 height 37
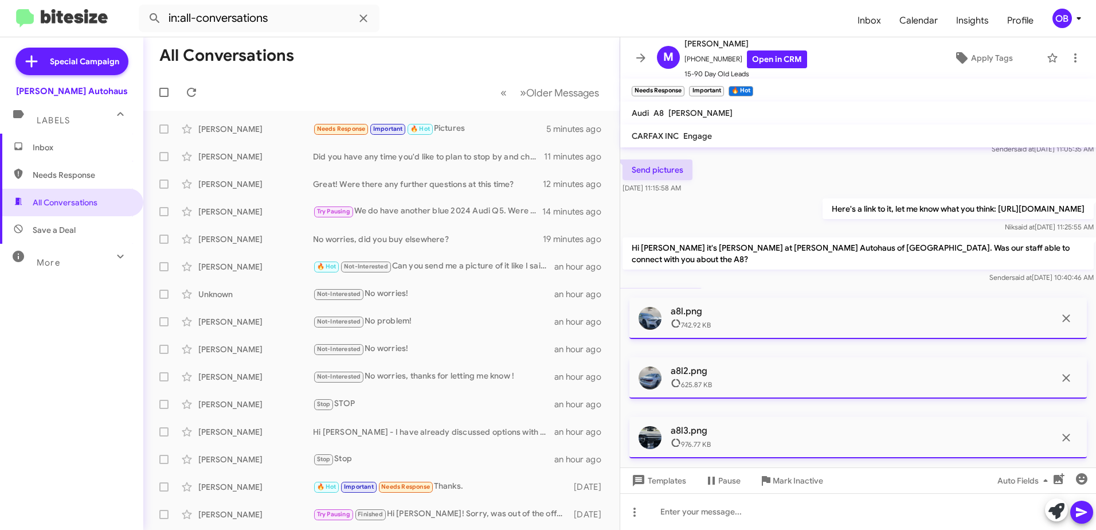
click at [1081, 510] on icon at bounding box center [1081, 512] width 11 height 10
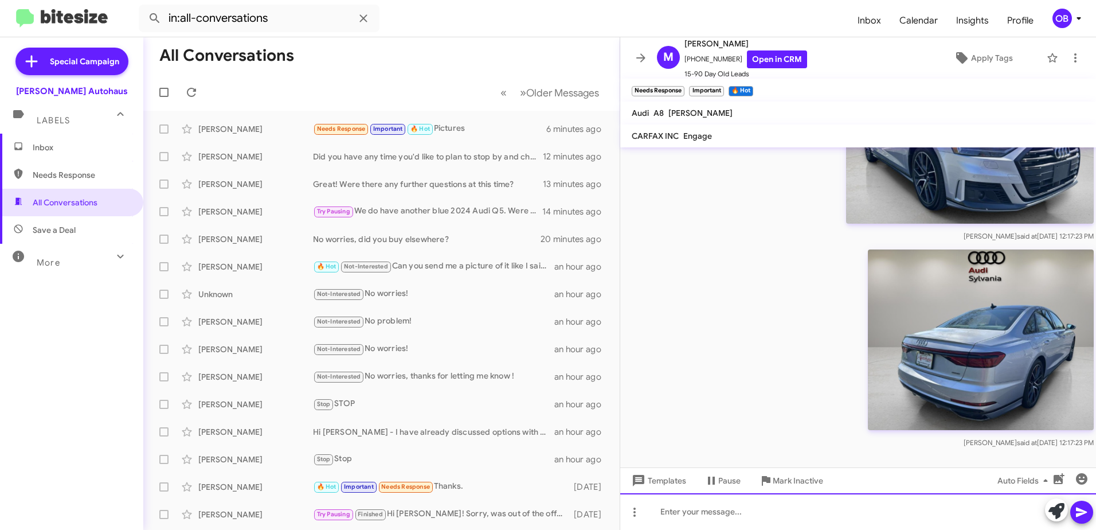
scroll to position [719, 0]
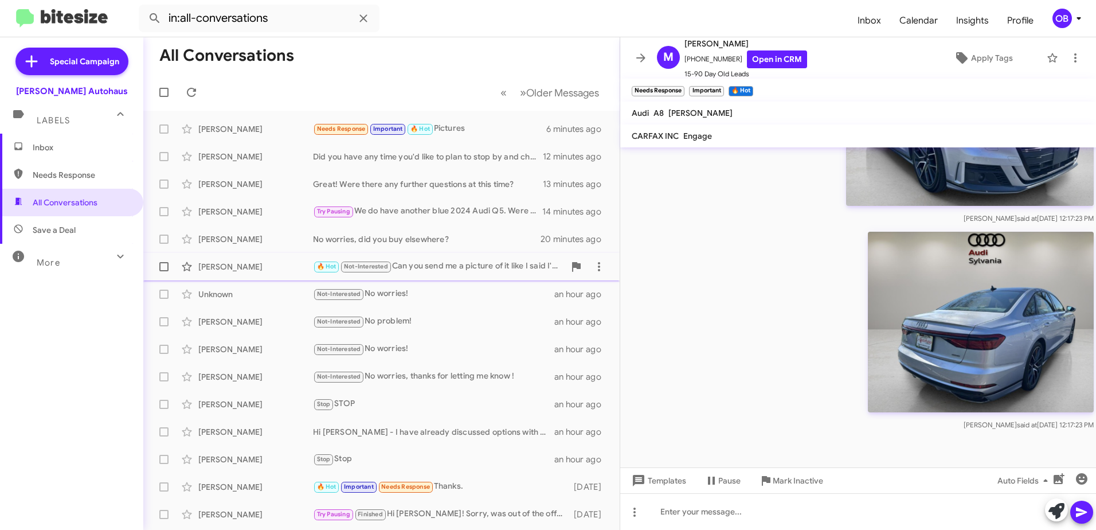
click at [511, 267] on div "🔥 Hot Not-Interested Can you send me a picture of it like I said I've seen so m…" at bounding box center [439, 266] width 252 height 13
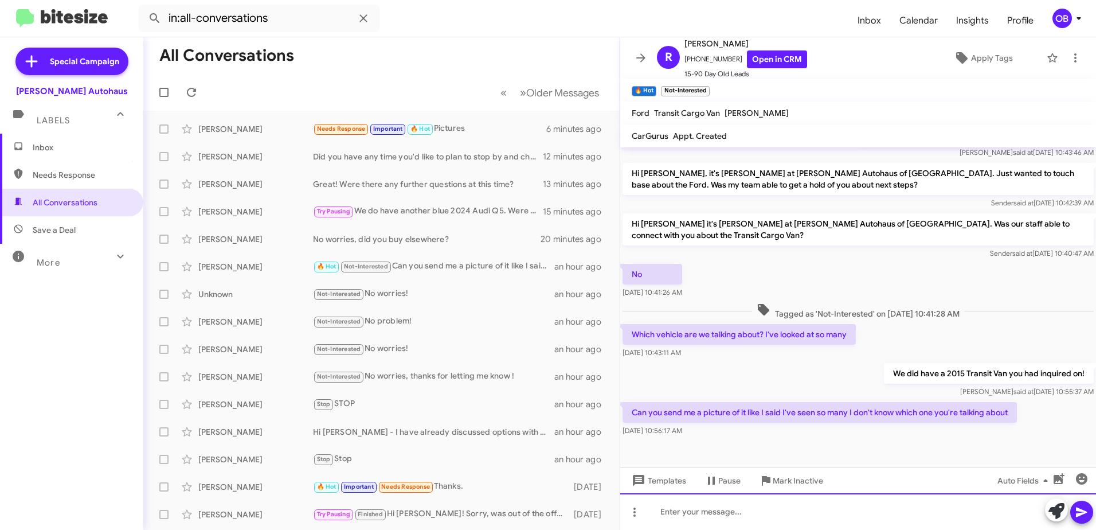
click at [747, 493] on div at bounding box center [858, 511] width 476 height 37
click at [982, 514] on div "This one did sell, but I do have other Vans. I have a 2023 Metris Passenger Van…" at bounding box center [858, 511] width 476 height 37
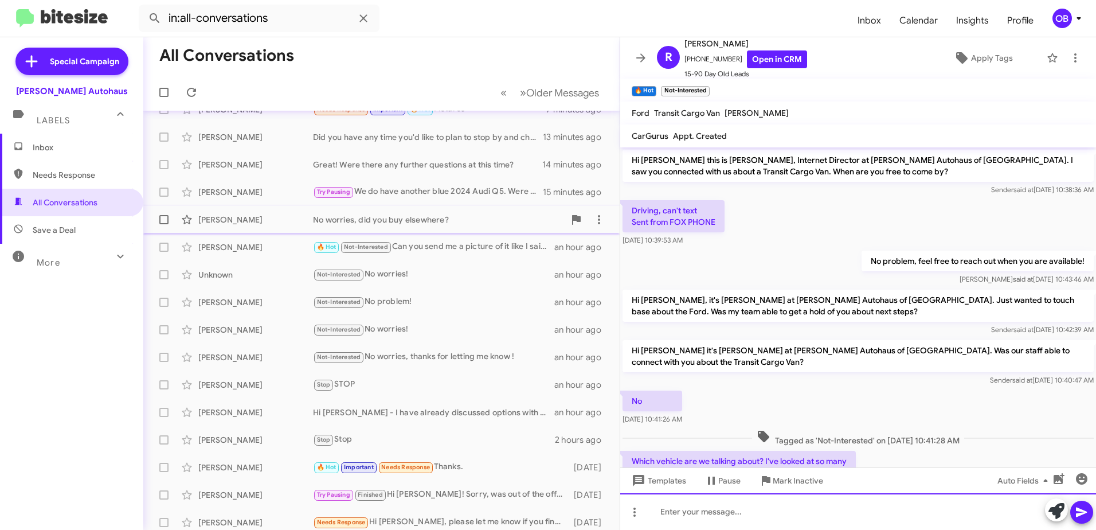
scroll to position [0, 0]
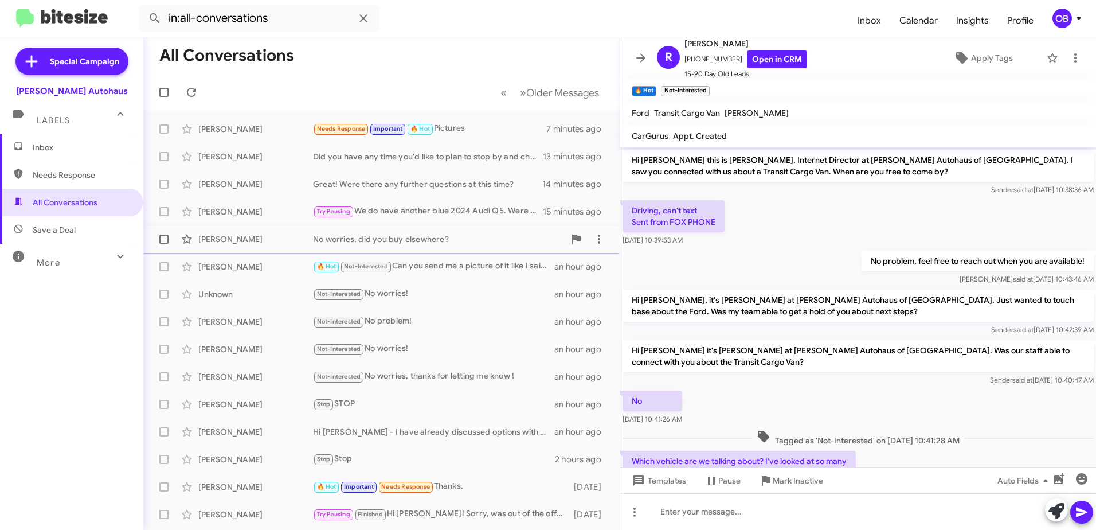
click at [434, 251] on span "Guoling Xu No worries, did you buy elsewhere? 21 minutes ago" at bounding box center [381, 239] width 477 height 28
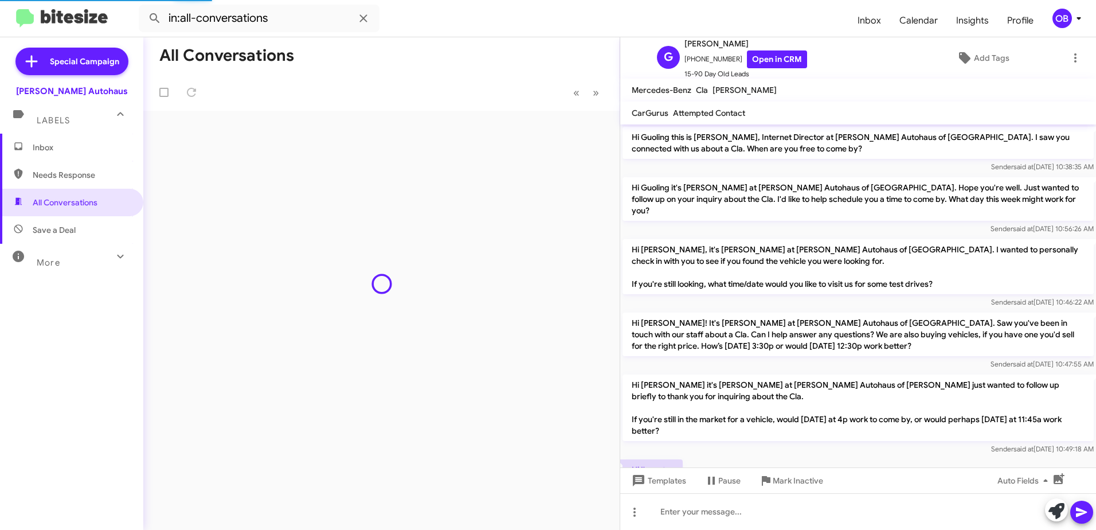
scroll to position [76, 0]
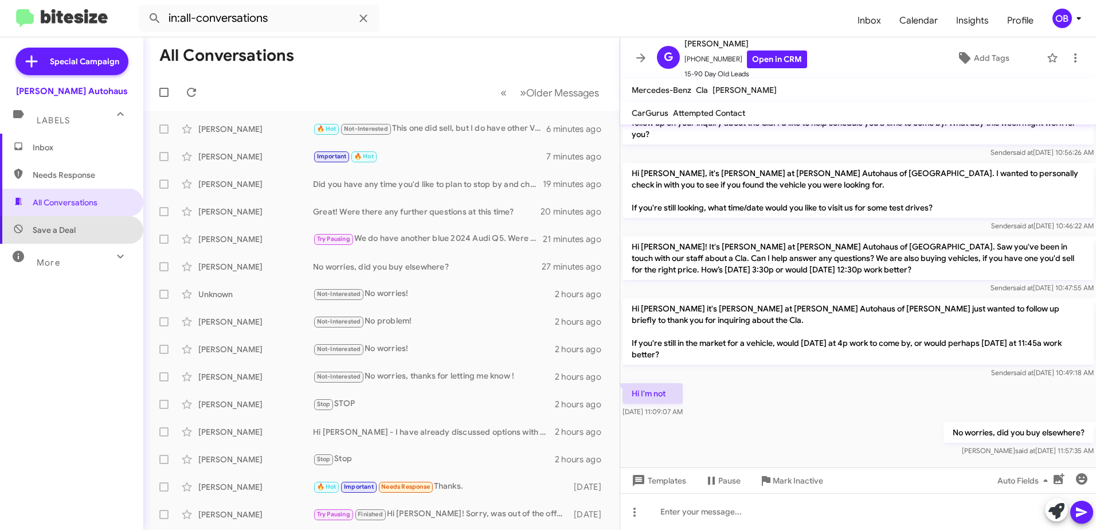
click at [84, 237] on span "Save a Deal" at bounding box center [71, 230] width 143 height 28
type input "in:not-interested"
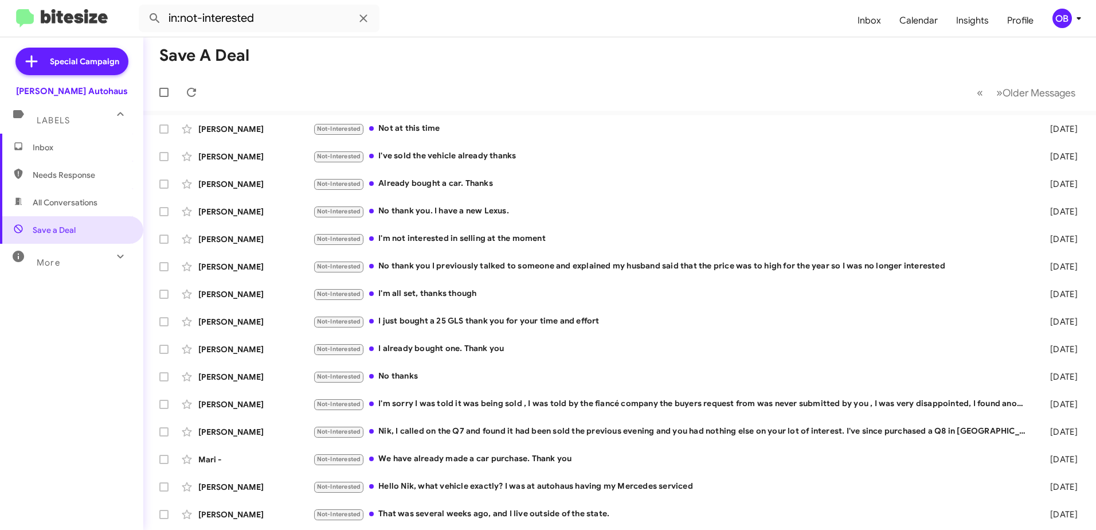
click at [51, 151] on span "Inbox" at bounding box center [81, 147] width 97 height 11
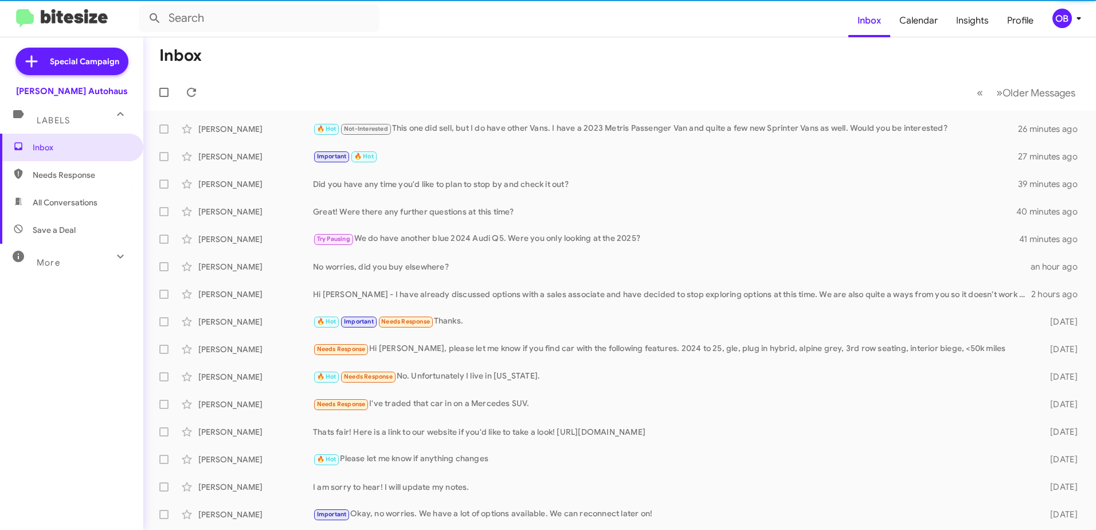
click at [55, 213] on span "All Conversations" at bounding box center [71, 203] width 143 height 28
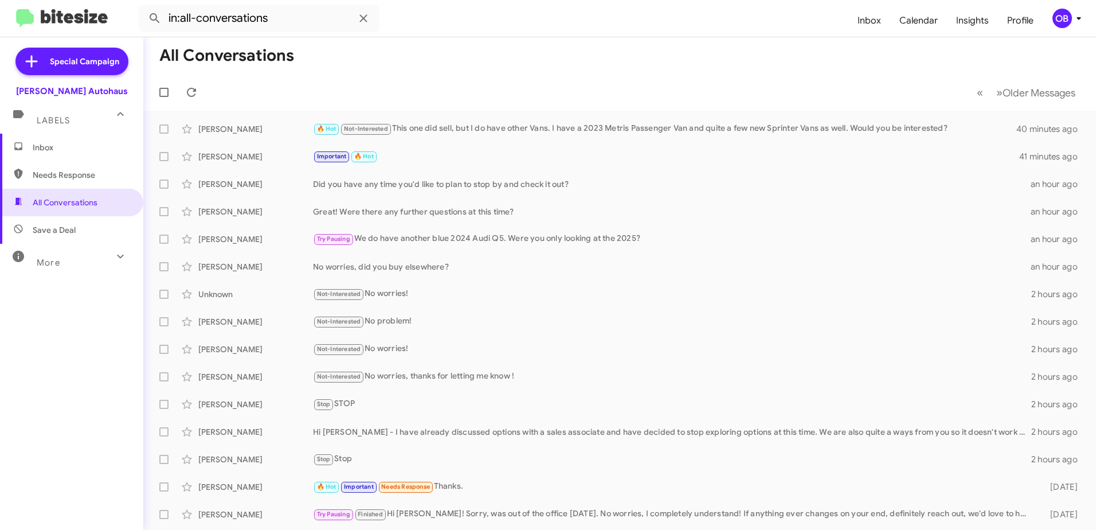
click at [67, 253] on div "More" at bounding box center [60, 257] width 102 height 21
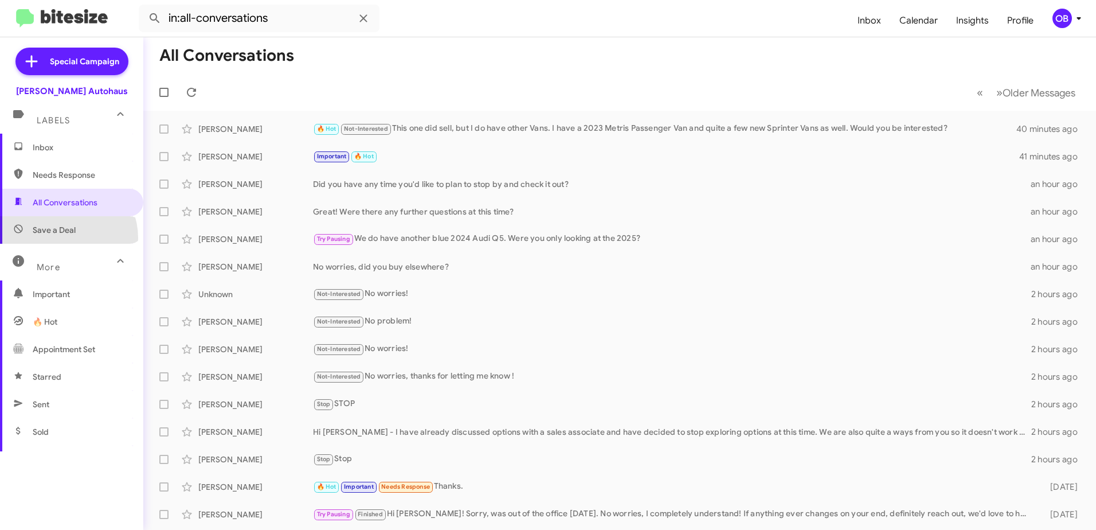
click at [63, 238] on span "Save a Deal" at bounding box center [71, 230] width 143 height 28
type input "in:not-interested"
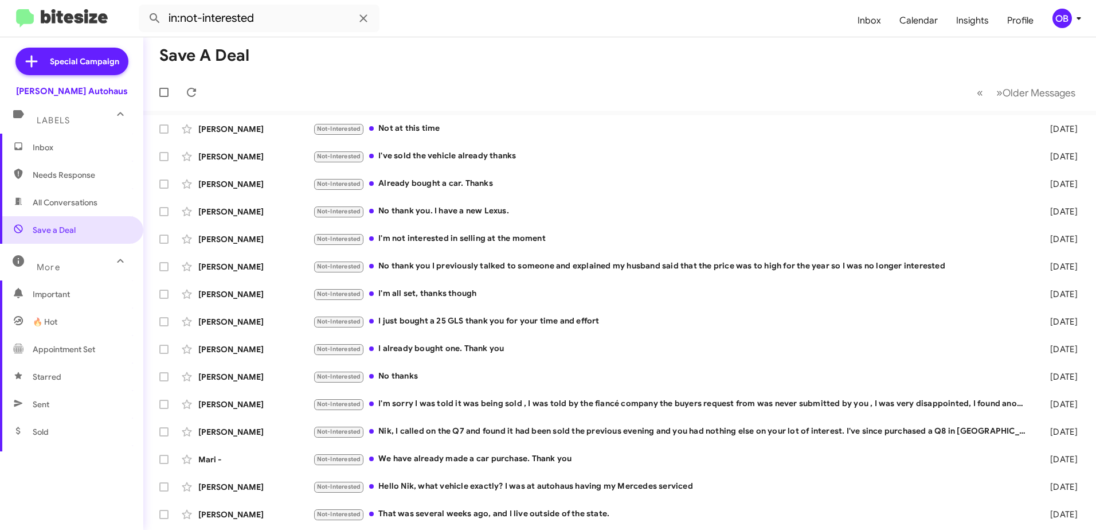
click at [37, 143] on span "Inbox" at bounding box center [81, 147] width 97 height 11
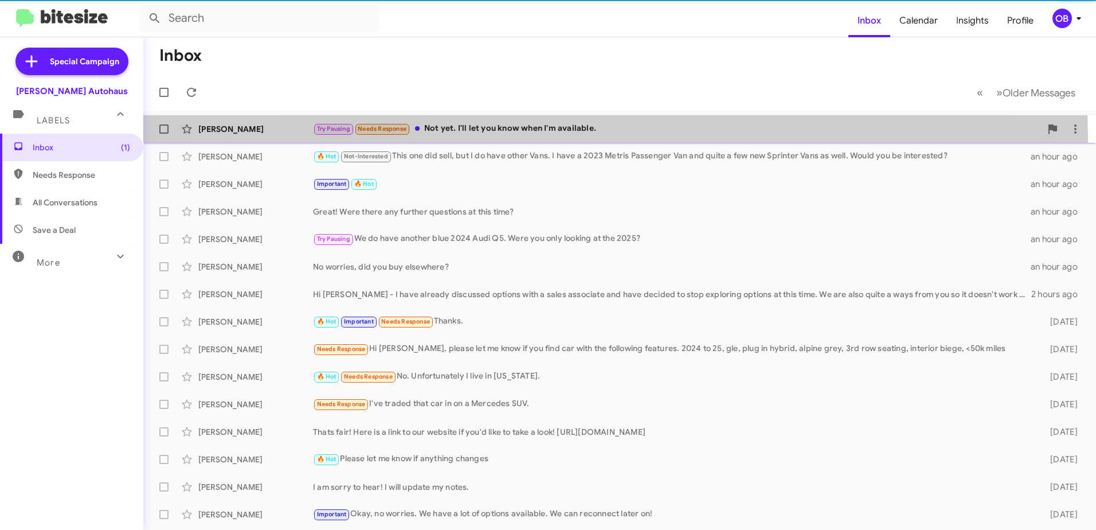
click at [612, 137] on div "[PERSON_NAME] Try Pausing Needs Response Not yet. I'll let you know when I'm av…" at bounding box center [620, 129] width 935 height 23
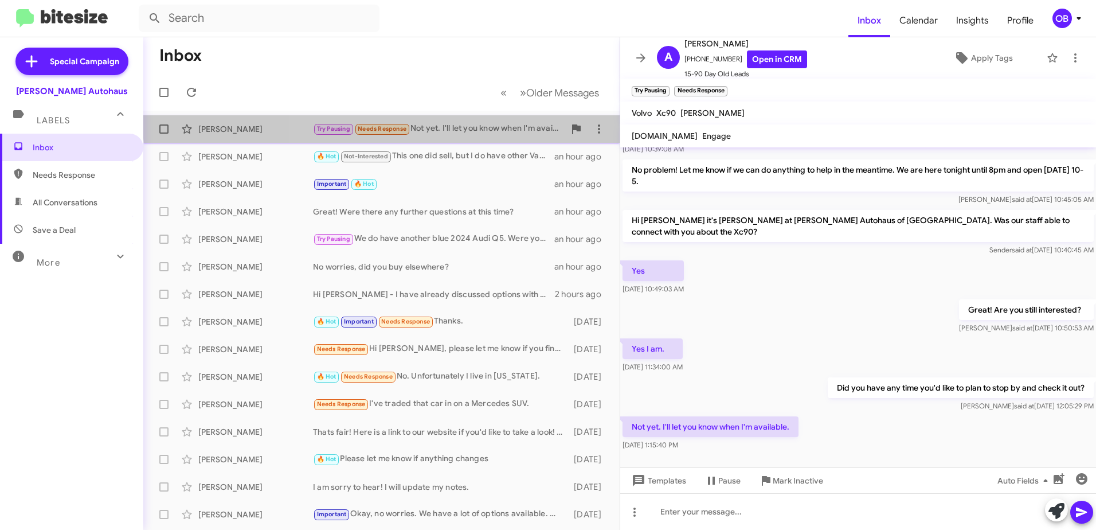
click at [440, 121] on div "[PERSON_NAME] Try Pausing Needs Response Not yet. I'll let you know when I'm av…" at bounding box center [382, 129] width 458 height 23
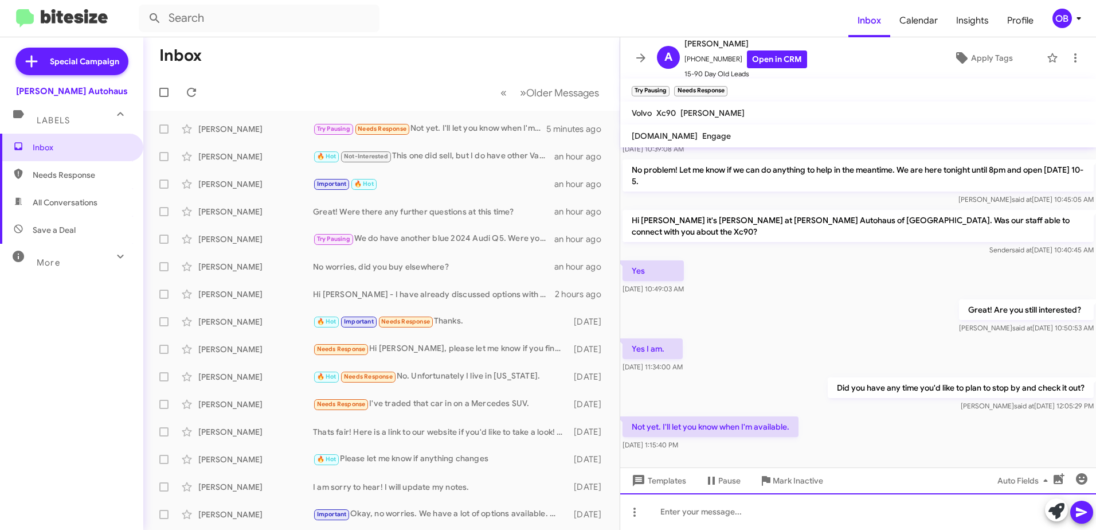
click at [708, 515] on div at bounding box center [858, 511] width 476 height 37
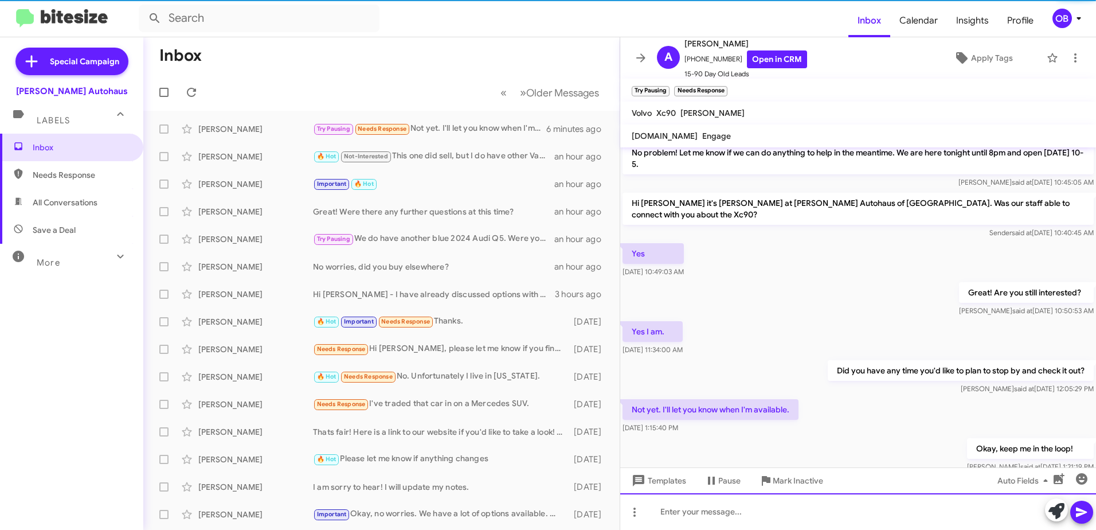
scroll to position [122, 0]
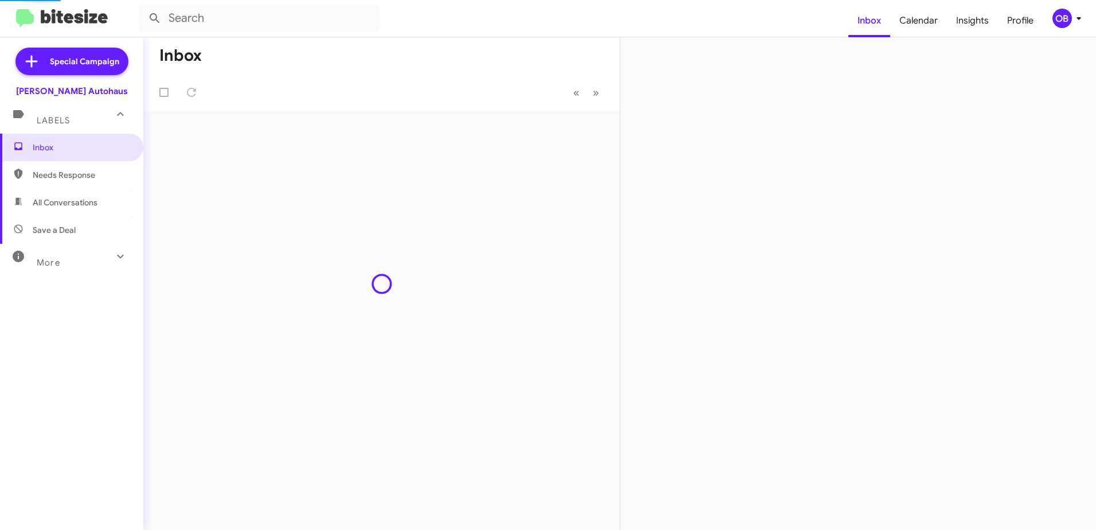
click at [87, 210] on span "All Conversations" at bounding box center [71, 203] width 143 height 28
type input "in:all-conversations"
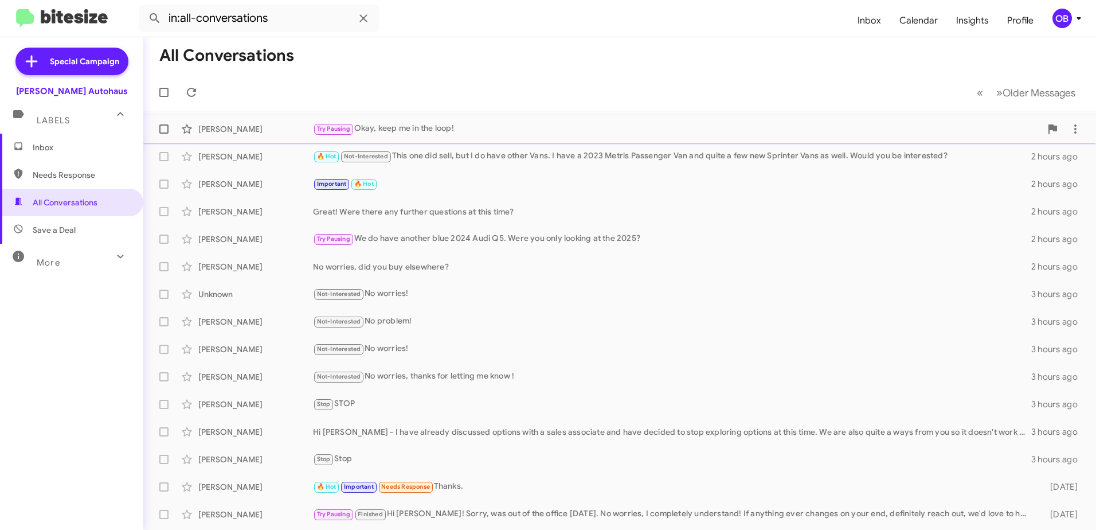
click at [536, 127] on div "Try Pausing Okay, keep me in the loop!" at bounding box center [677, 128] width 728 height 13
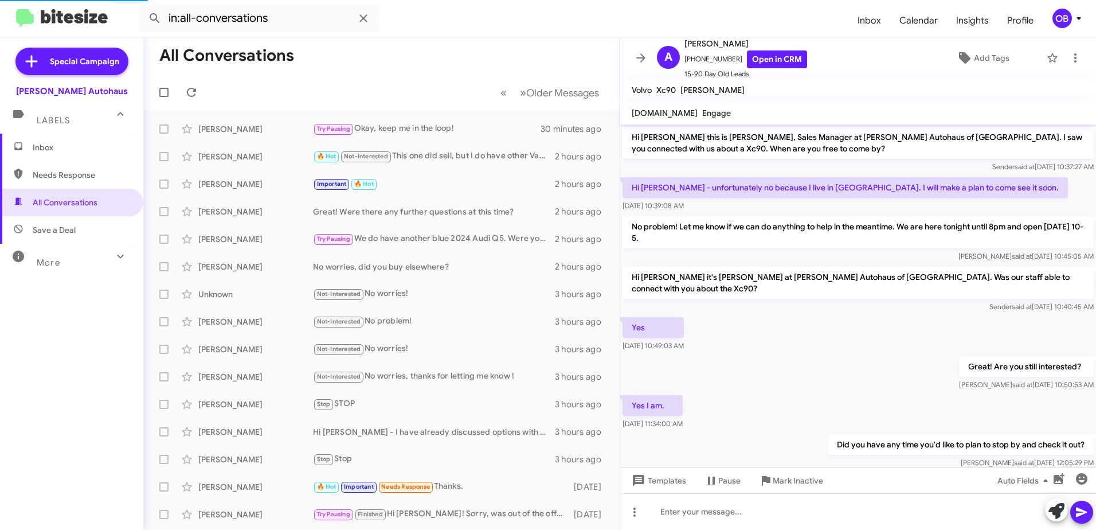
scroll to position [99, 0]
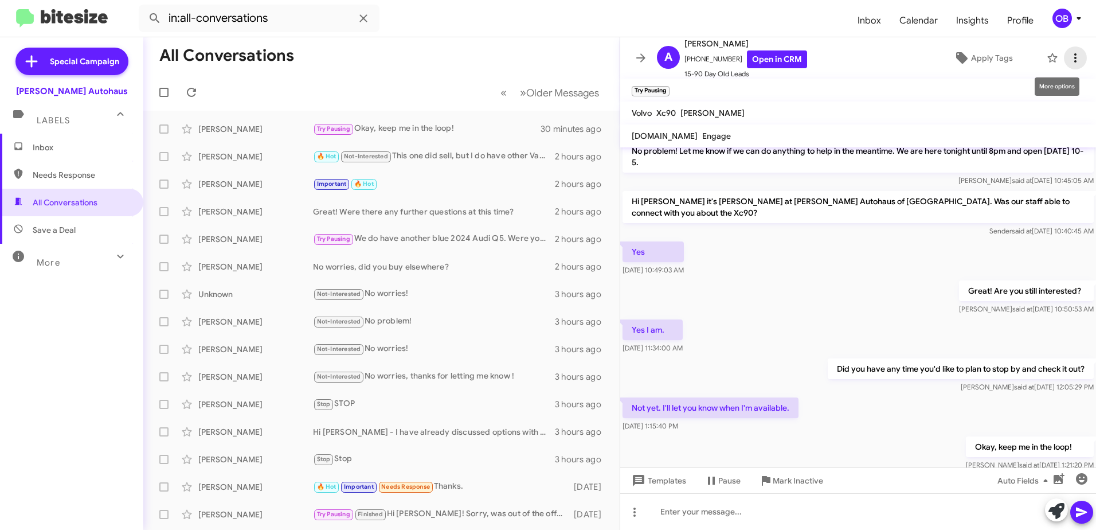
click at [1071, 57] on icon at bounding box center [1076, 58] width 14 height 14
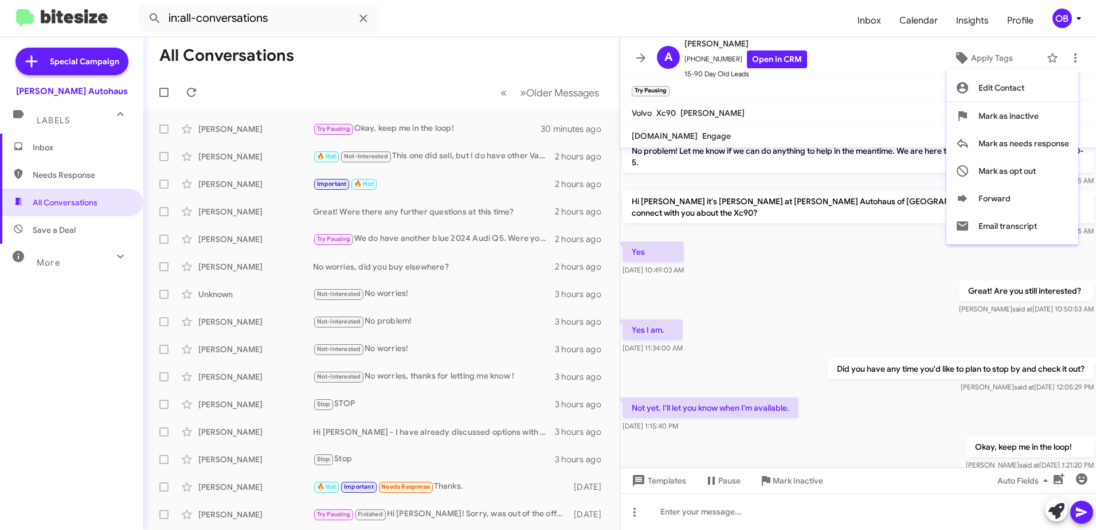
click at [868, 104] on div at bounding box center [548, 265] width 1096 height 530
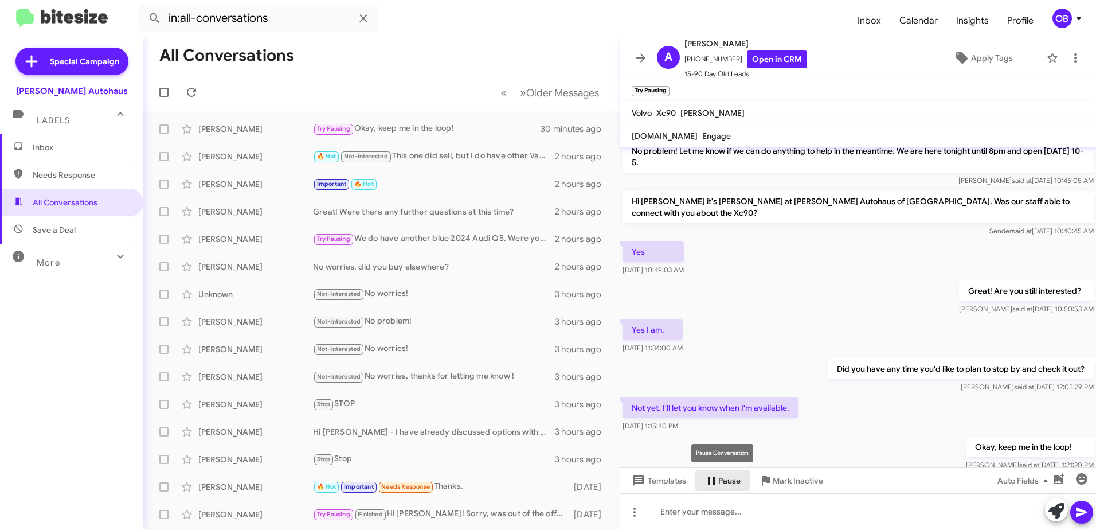
click at [717, 477] on icon at bounding box center [712, 481] width 14 height 14
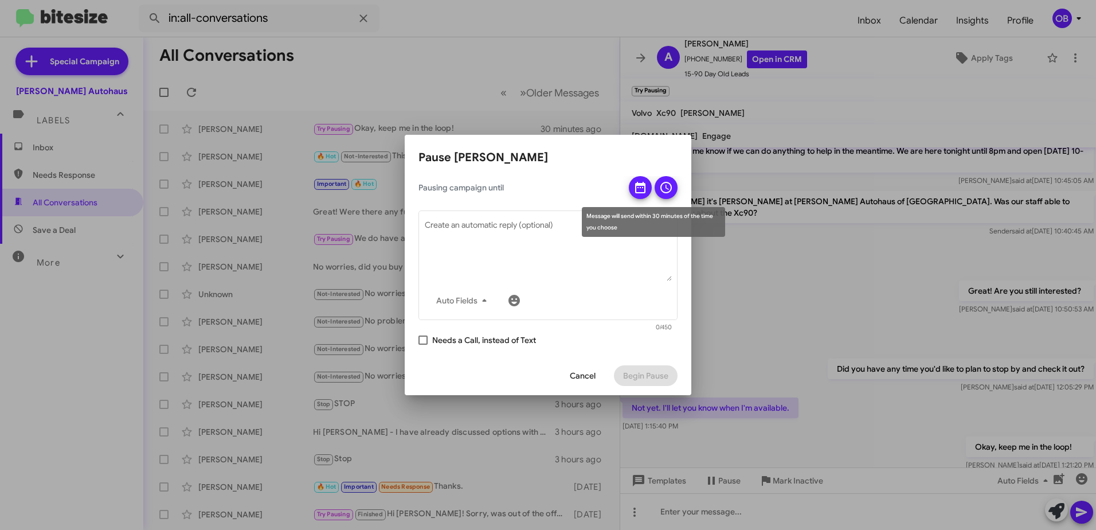
click at [643, 188] on icon at bounding box center [640, 187] width 10 height 11
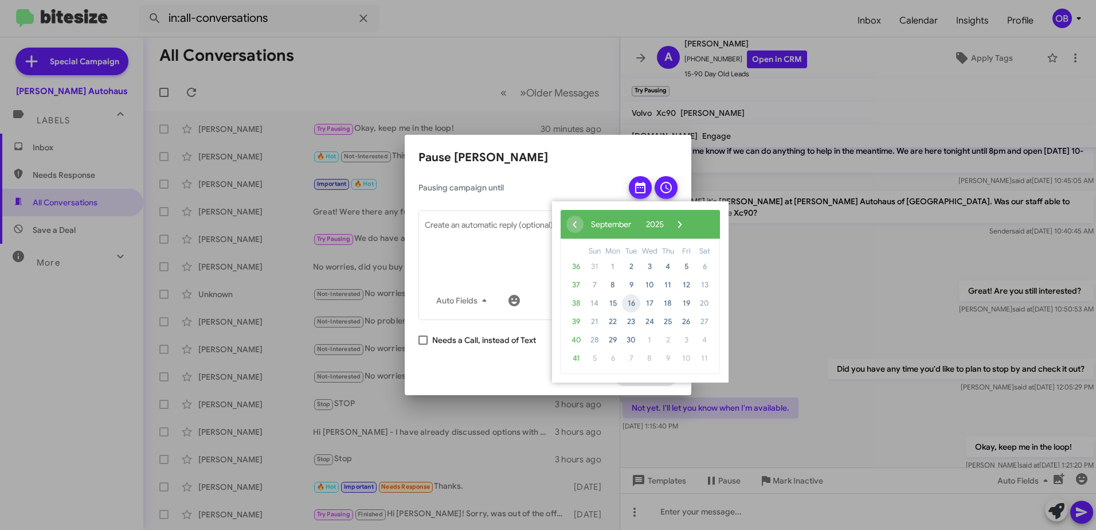
click at [630, 302] on span "16" at bounding box center [631, 303] width 18 height 18
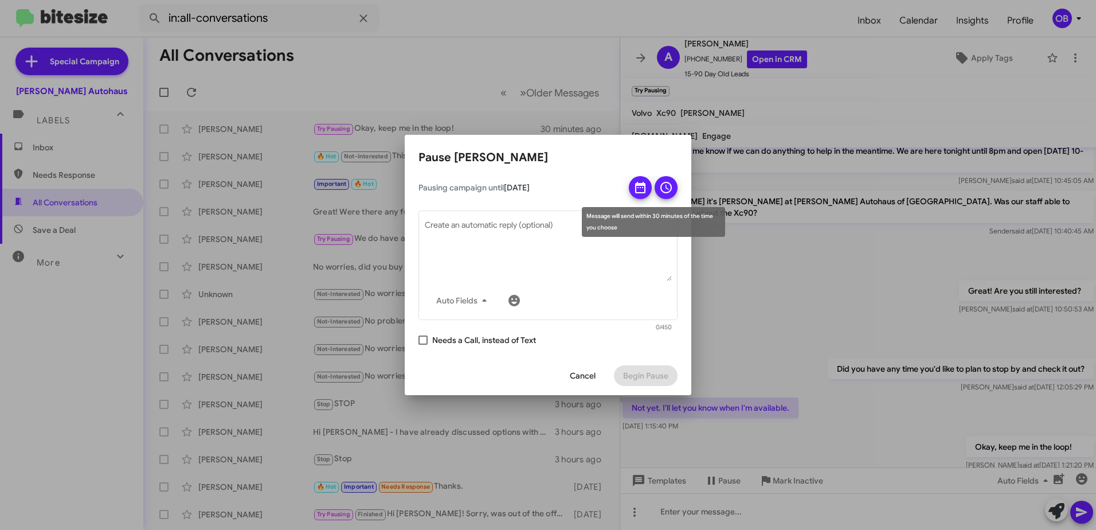
click at [669, 185] on icon at bounding box center [666, 188] width 14 height 14
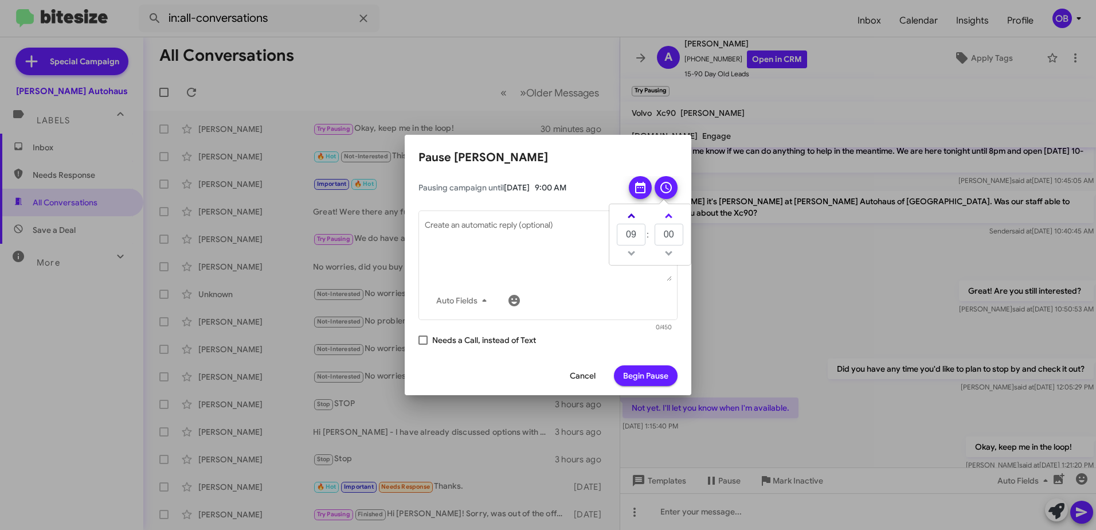
click at [631, 220] on span at bounding box center [631, 216] width 7 height 7
type input "10"
click at [525, 249] on textarea "Create an automatic reply (optional)" at bounding box center [548, 251] width 247 height 60
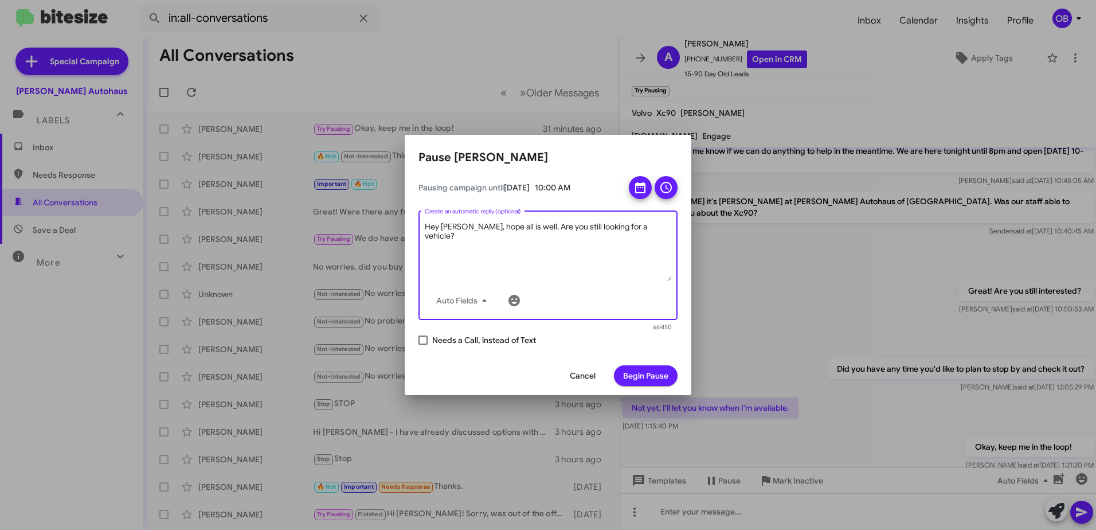
type textarea "Hey Annie, hope all is well. Are you still looking for a vehicle?"
click at [663, 376] on span "Begin Pause" at bounding box center [645, 375] width 45 height 21
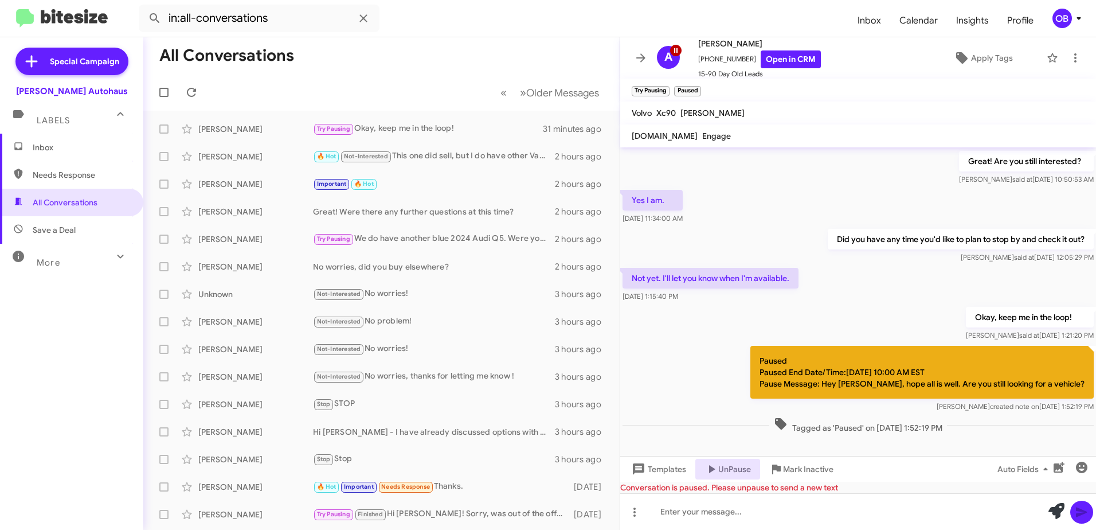
scroll to position [231, 0]
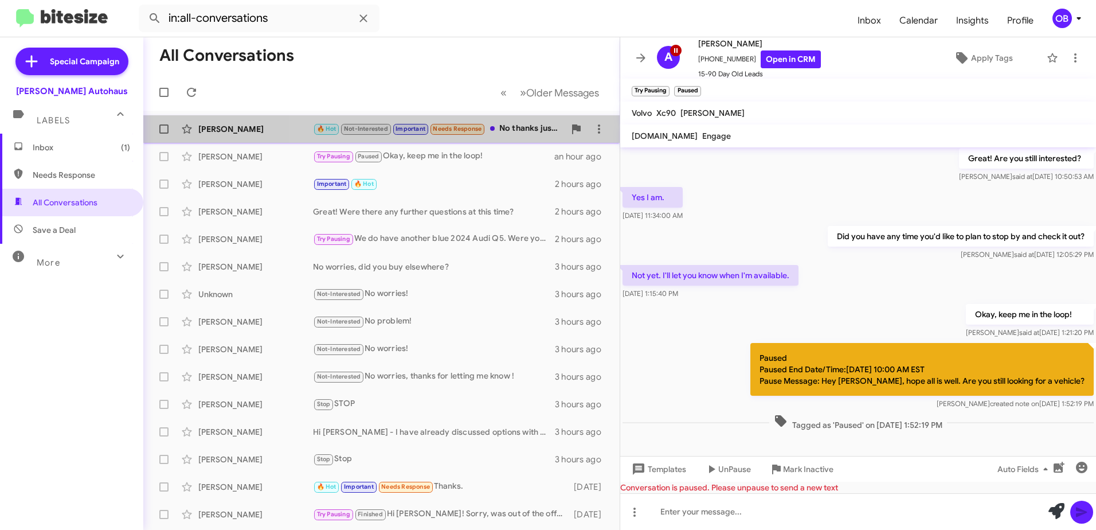
click at [525, 133] on div "🔥 Hot Not-Interested Important Needs Response No thanks just ford transit high …" at bounding box center [439, 128] width 252 height 13
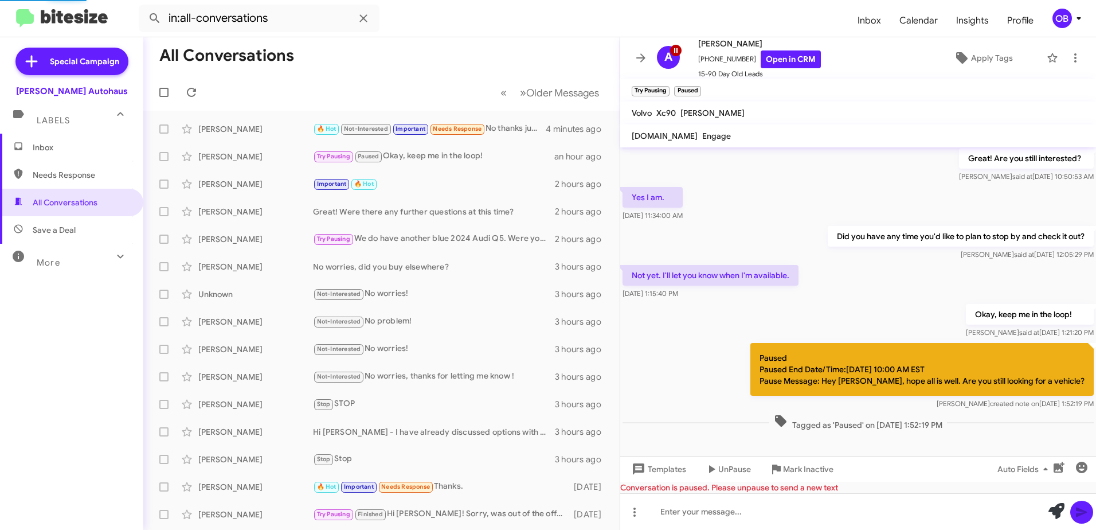
scroll to position [222, 0]
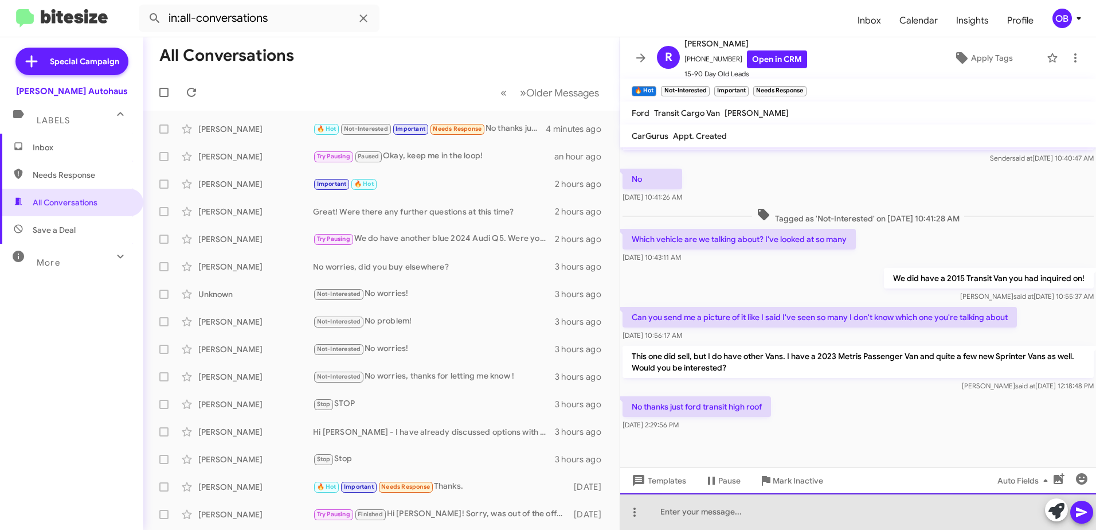
click at [807, 518] on div at bounding box center [858, 511] width 476 height 37
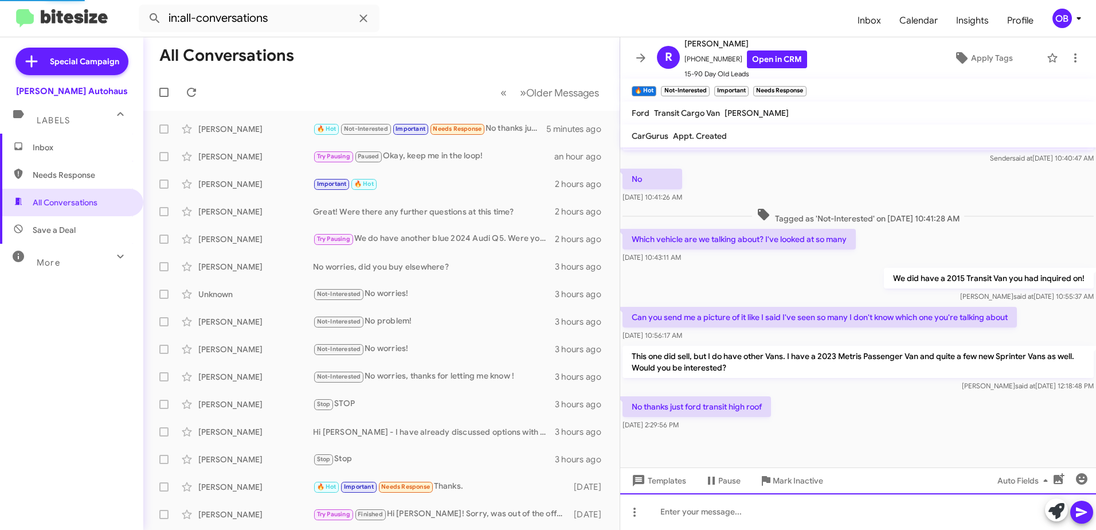
scroll to position [0, 0]
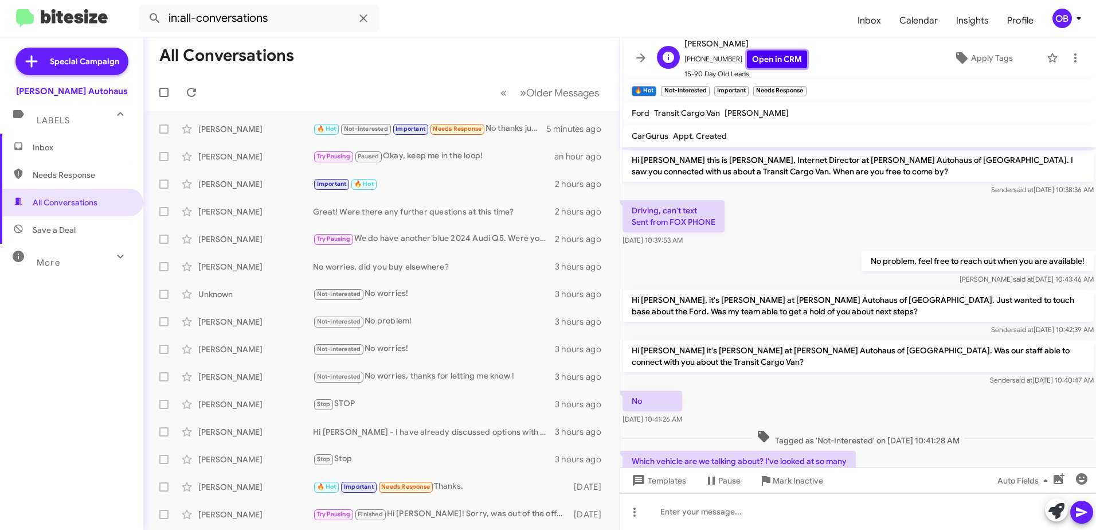
click at [764, 61] on link "Open in CRM" at bounding box center [777, 59] width 60 height 18
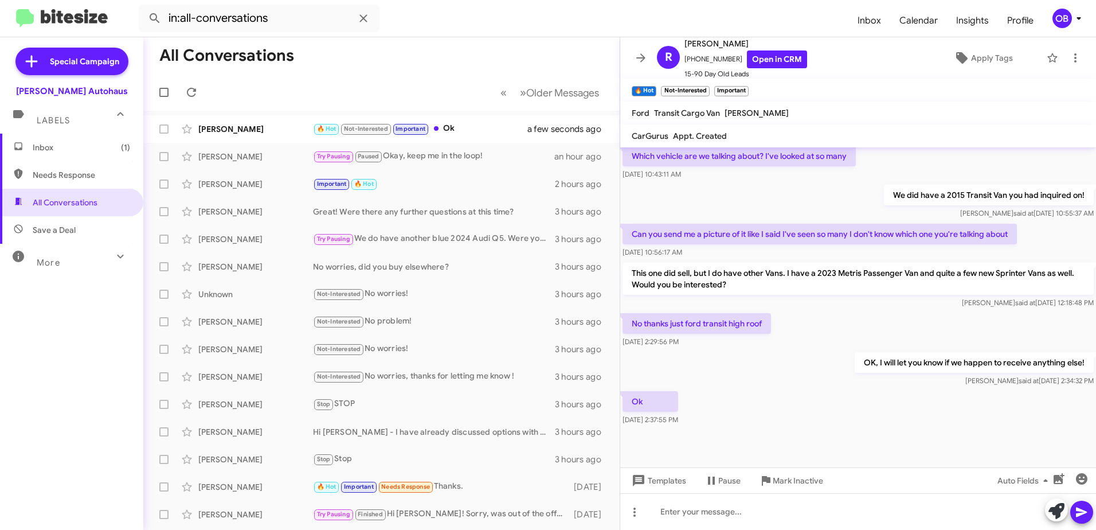
scroll to position [306, 0]
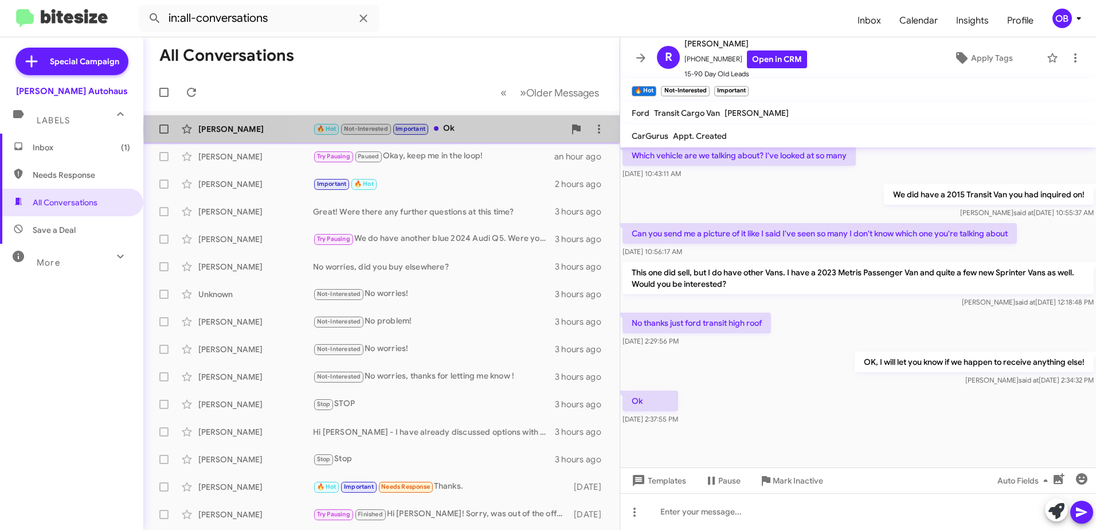
click at [529, 129] on div "🔥 Hot Not-Interested Important Ok" at bounding box center [439, 128] width 252 height 13
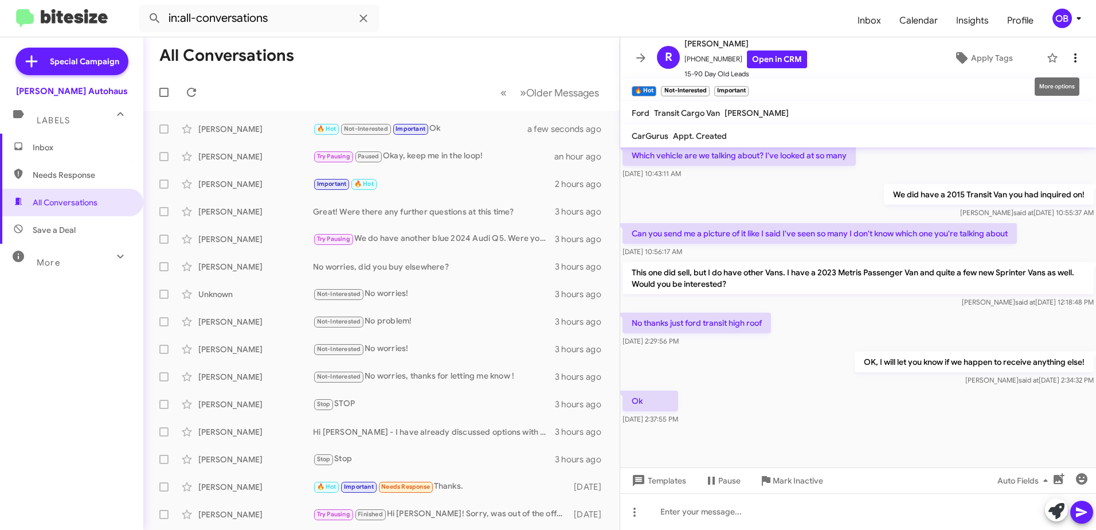
click at [1071, 65] on button at bounding box center [1075, 57] width 23 height 23
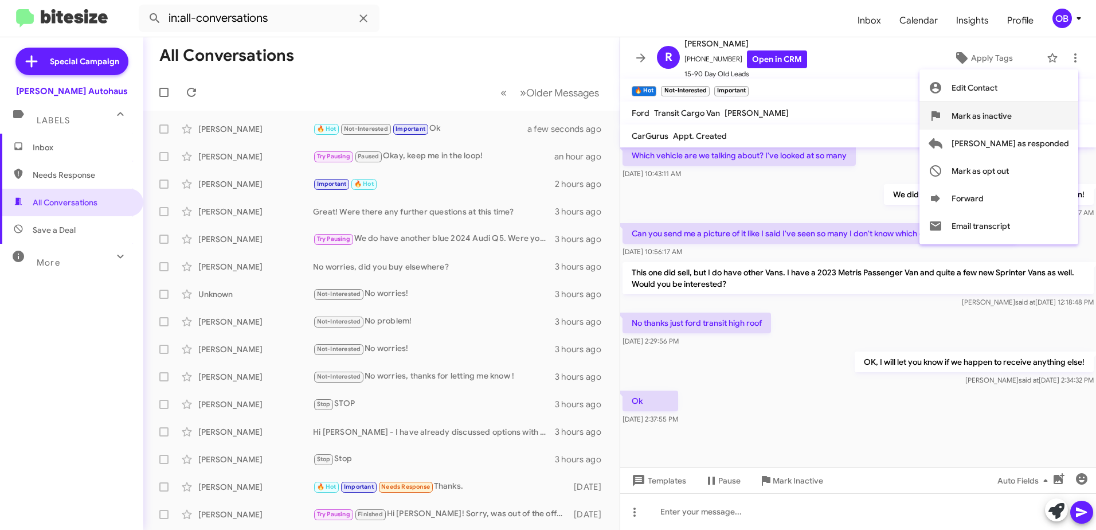
click at [1067, 114] on button "Mark as inactive" at bounding box center [999, 116] width 159 height 28
